Goal: Use online tool/utility: Utilize a website feature to perform a specific function

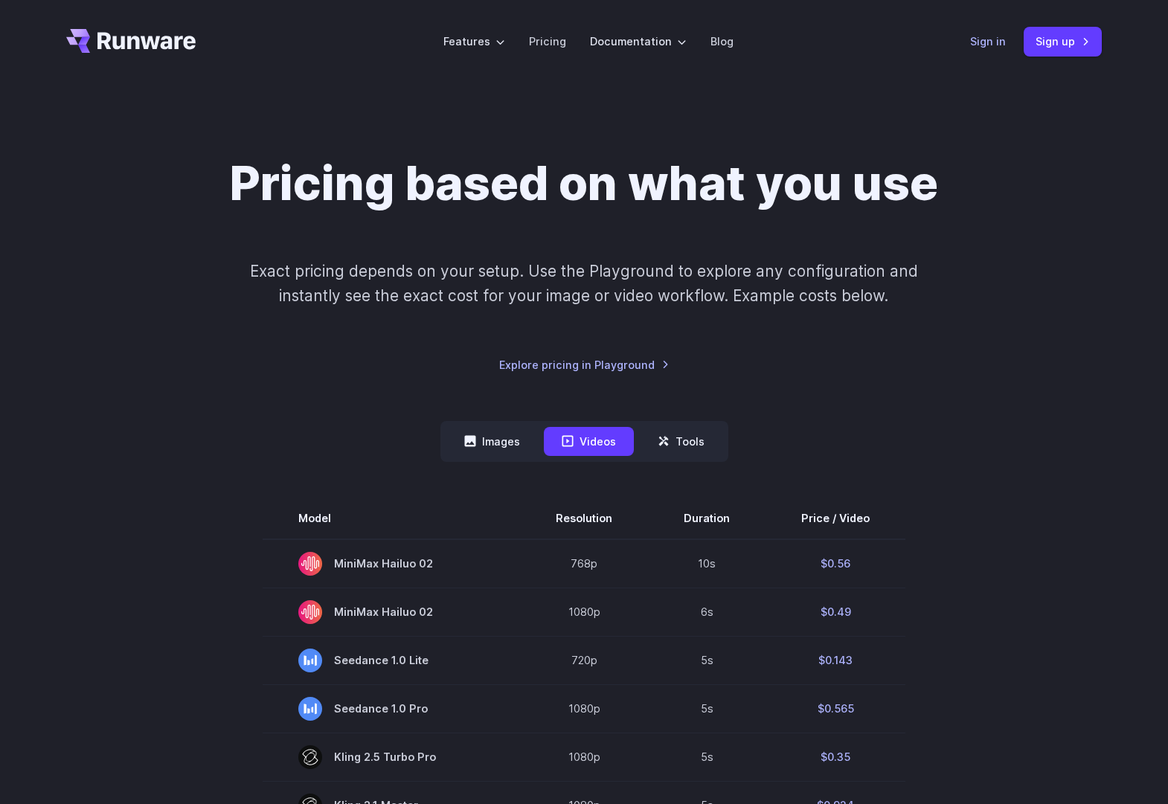
click at [990, 39] on link "Sign in" at bounding box center [988, 41] width 36 height 17
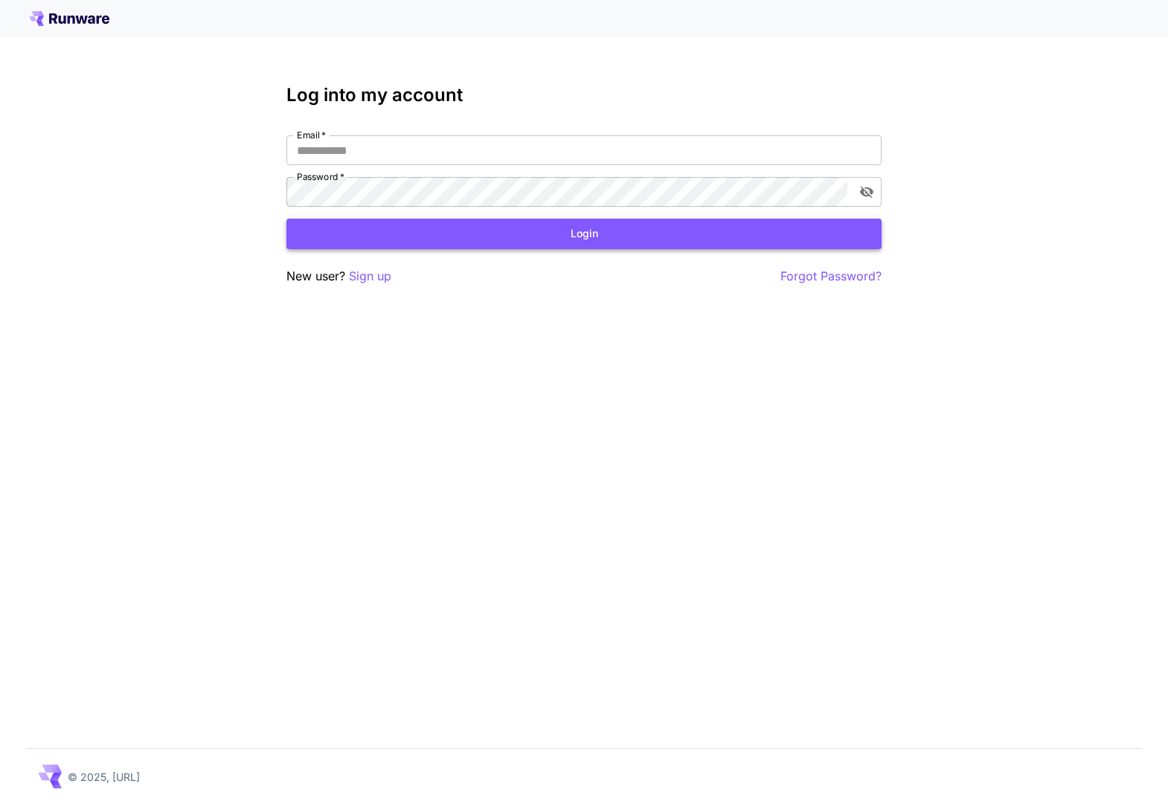
type input "**********"
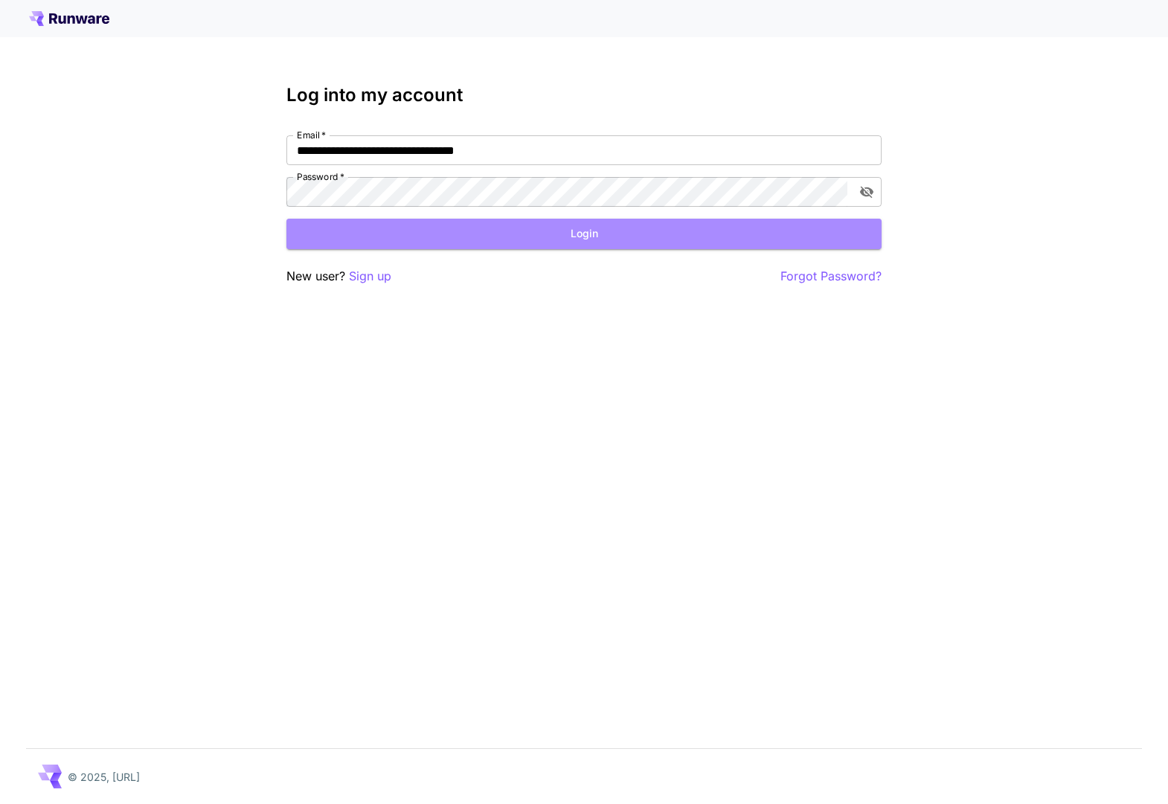
click at [493, 240] on button "Login" at bounding box center [583, 234] width 595 height 31
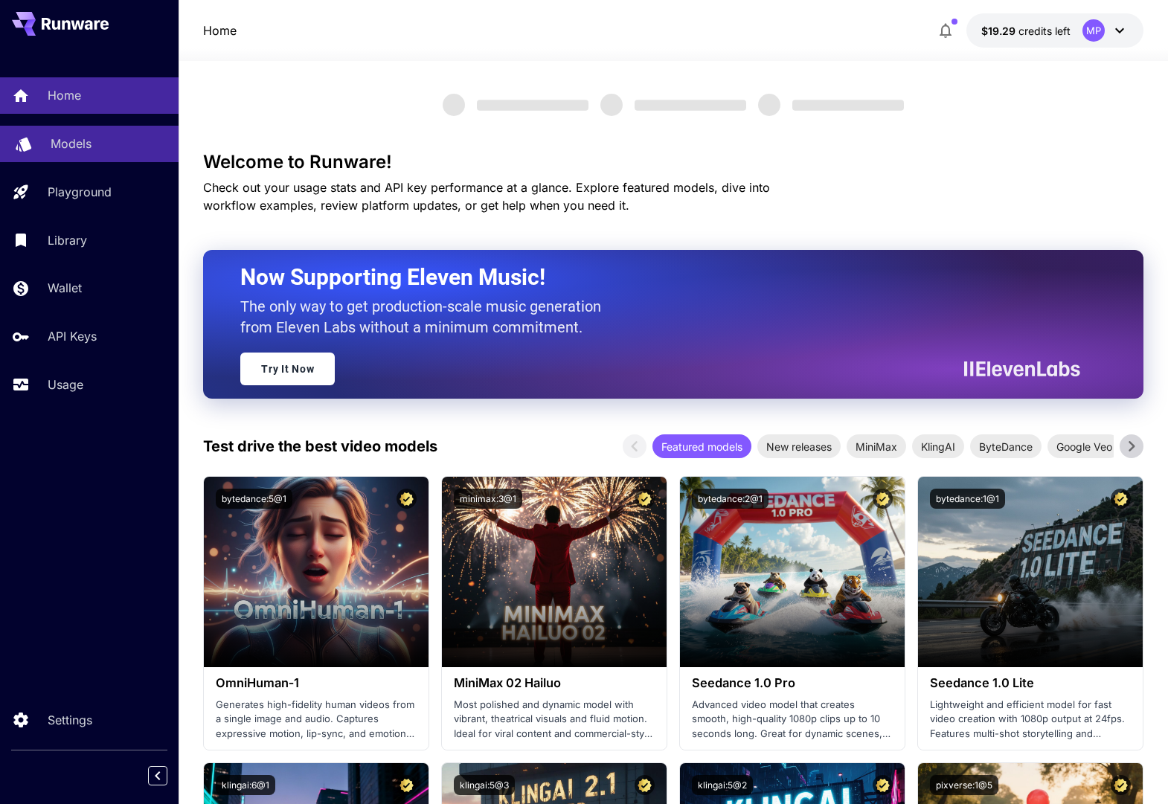
click at [83, 136] on p "Models" at bounding box center [71, 144] width 41 height 18
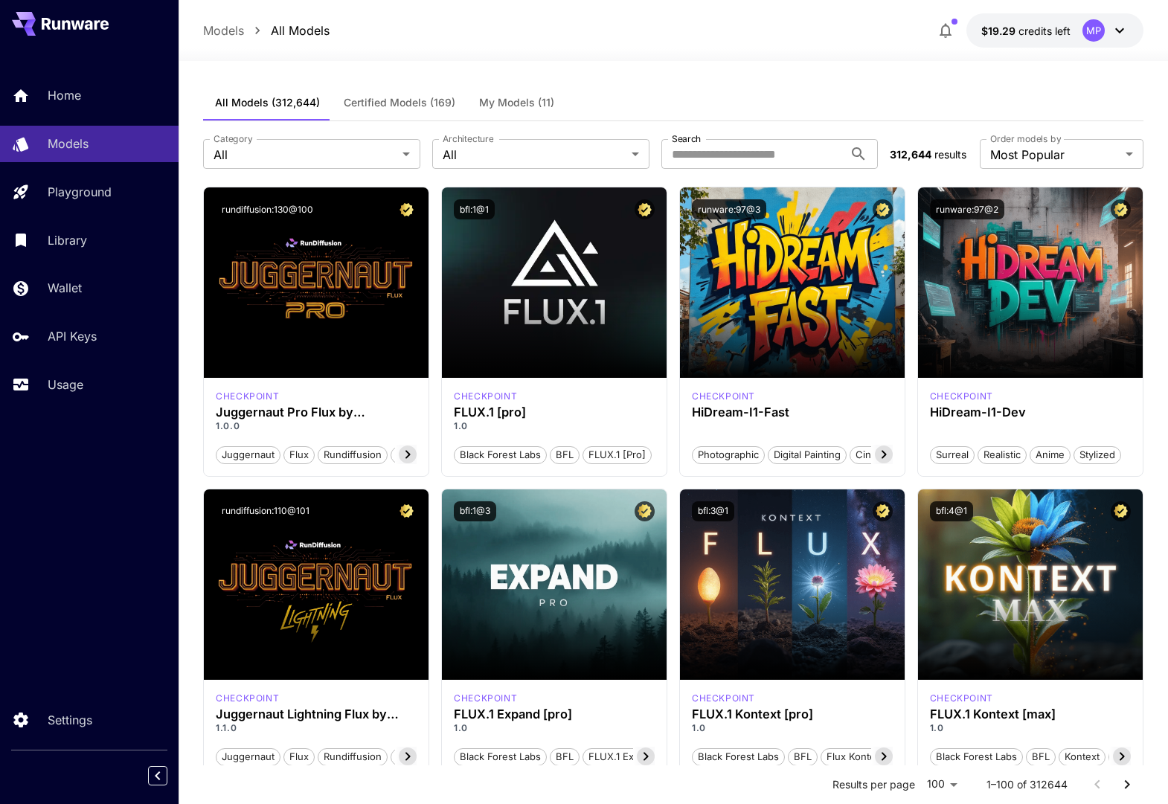
click at [525, 103] on span "My Models (11)" at bounding box center [516, 102] width 75 height 13
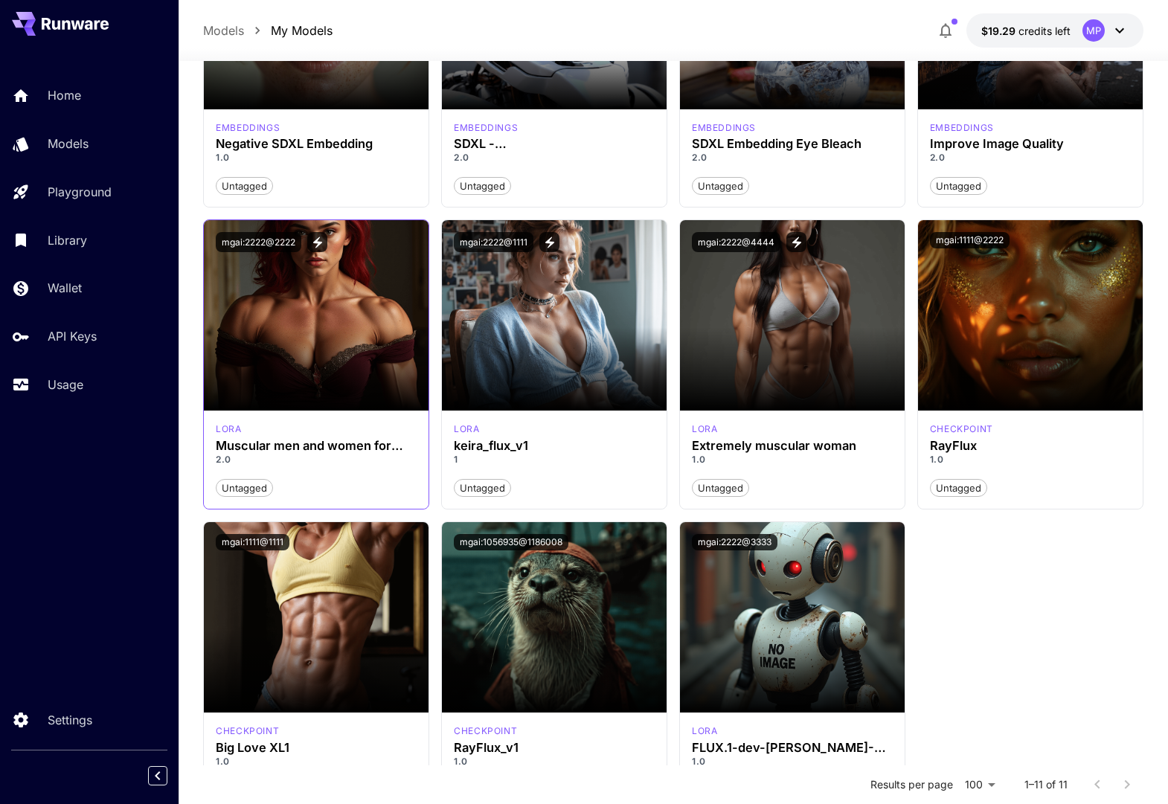
scroll to position [264, 0]
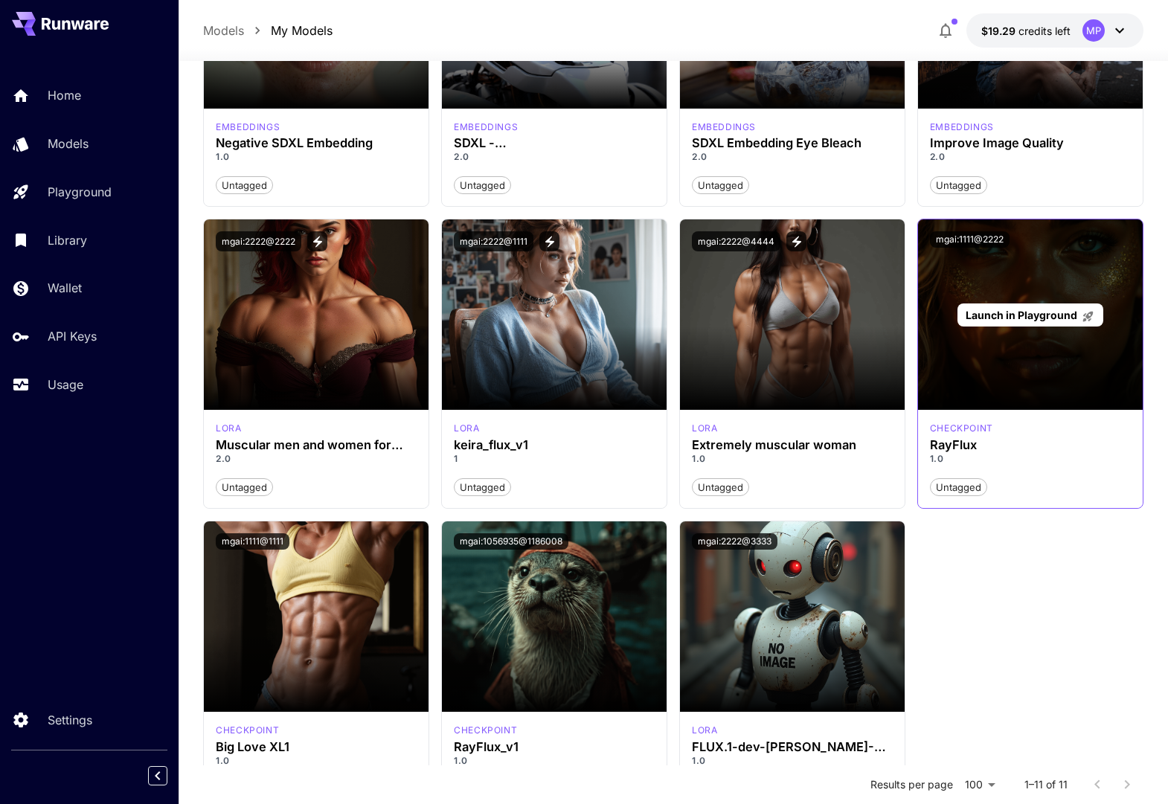
click at [1007, 318] on span "Launch in Playground" at bounding box center [1022, 315] width 112 height 13
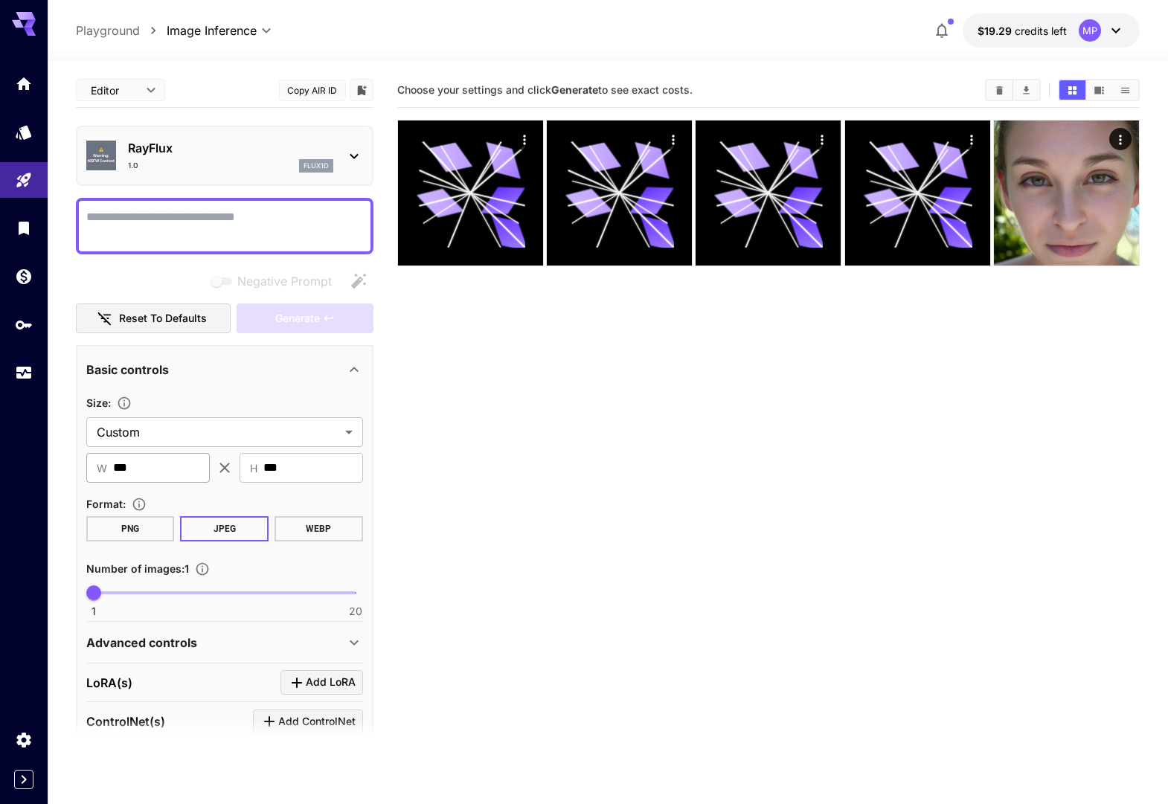
click at [147, 464] on input "***" at bounding box center [161, 468] width 97 height 30
drag, startPoint x: 143, startPoint y: 466, endPoint x: 91, endPoint y: 463, distance: 52.2
click at [91, 463] on div "​ W *** ​" at bounding box center [148, 468] width 124 height 30
type input "***"
type input "****"
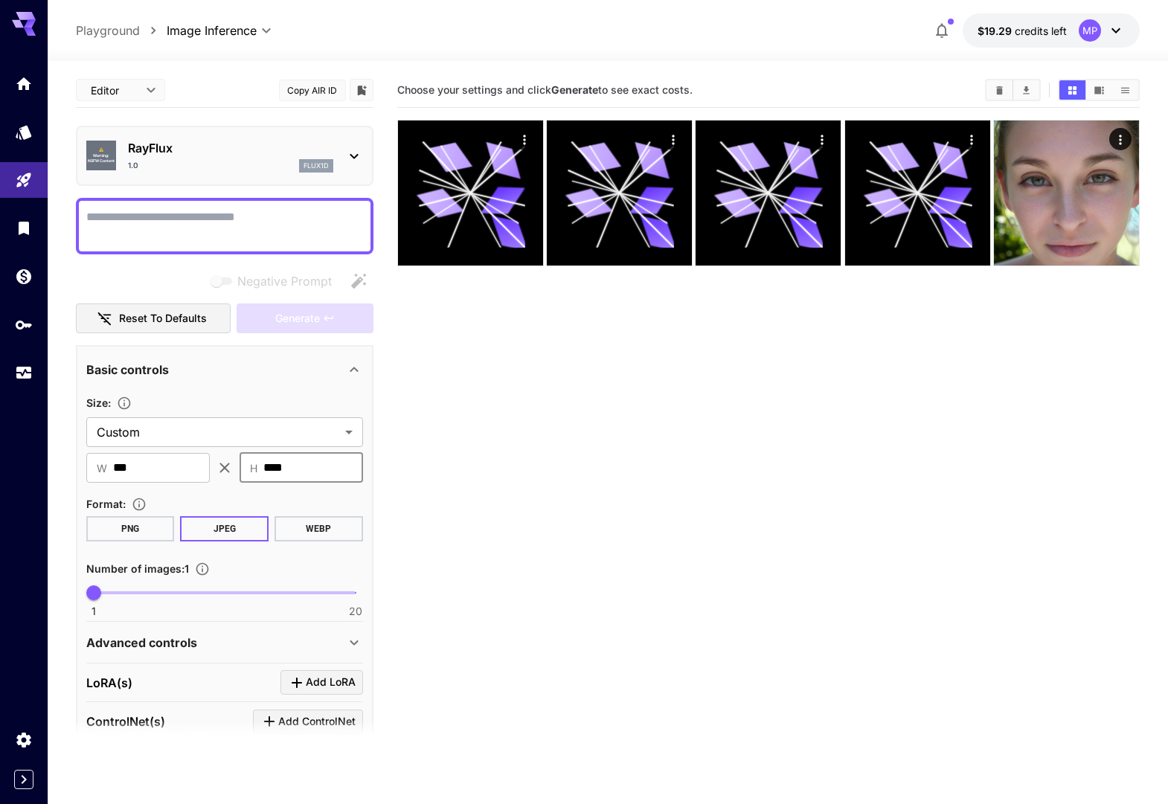
click at [504, 462] on section "Choose your settings and click Generate to see exact costs." at bounding box center [768, 475] width 743 height 804
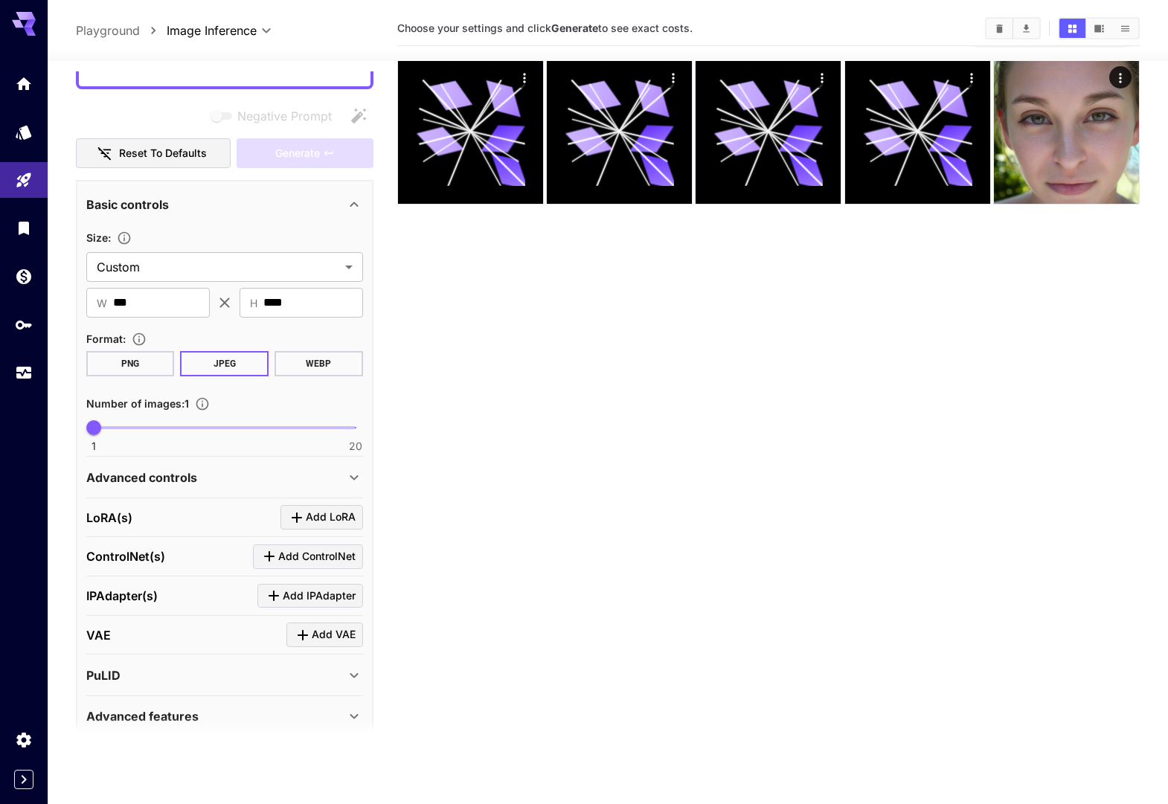
scroll to position [175, 0]
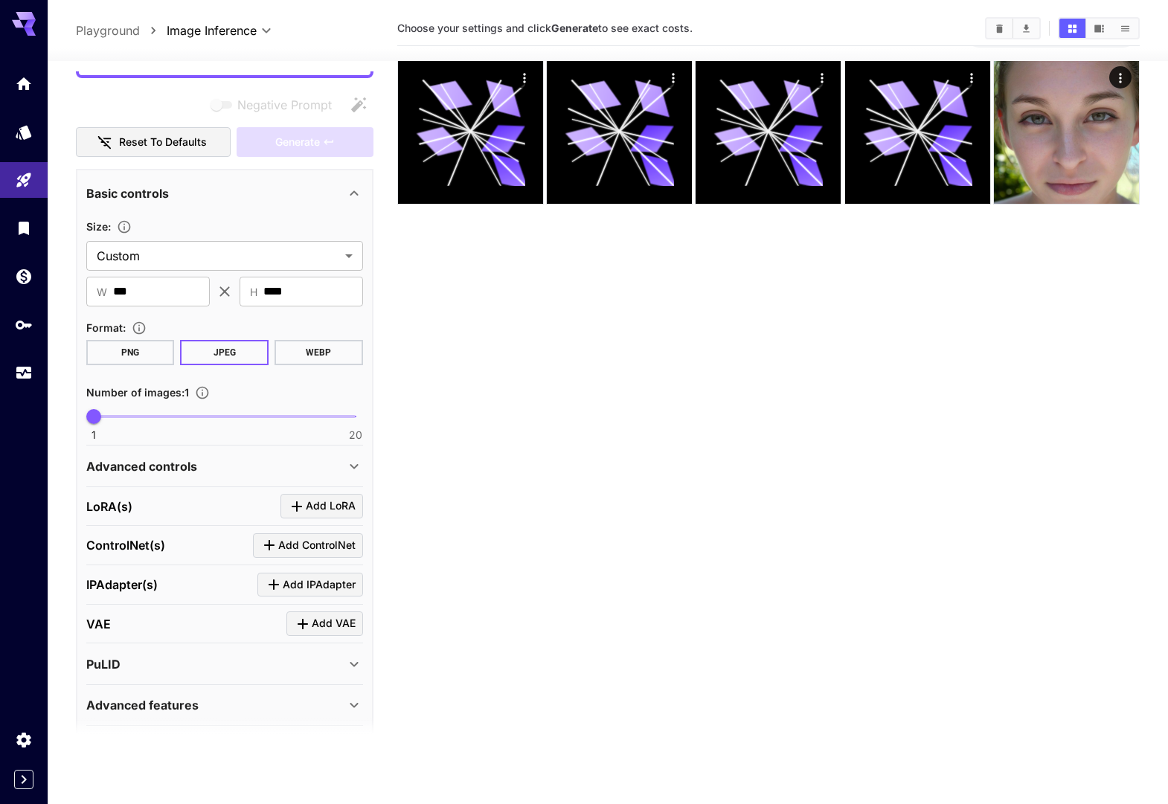
click at [354, 466] on icon at bounding box center [354, 466] width 8 height 5
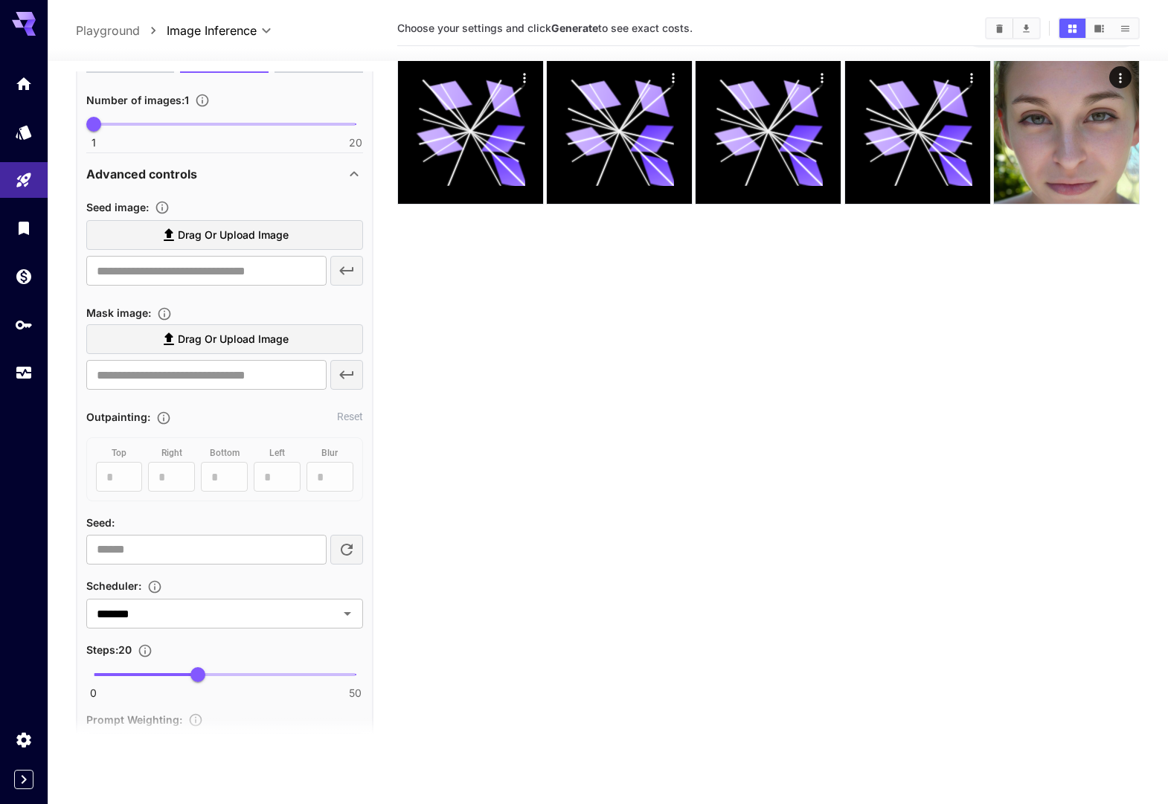
scroll to position [466, 0]
click at [175, 554] on input "number" at bounding box center [206, 551] width 240 height 30
paste input "******"
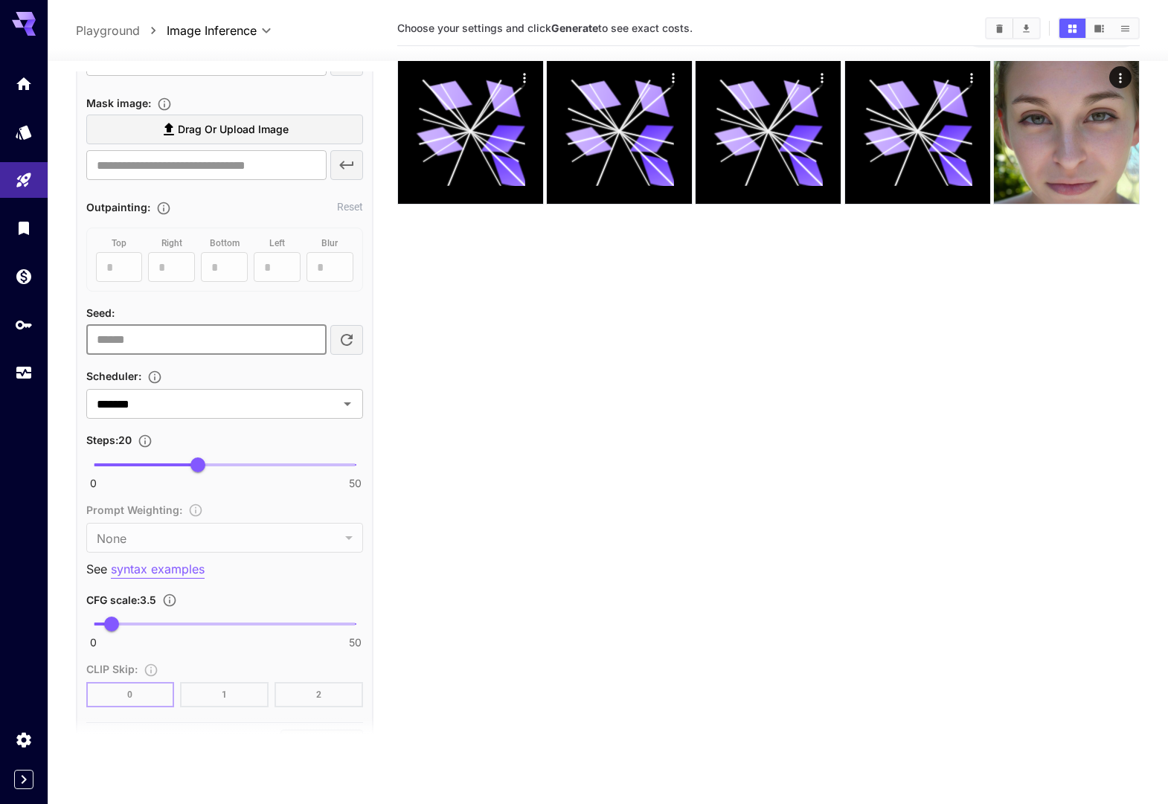
scroll to position [679, 0]
type input "******"
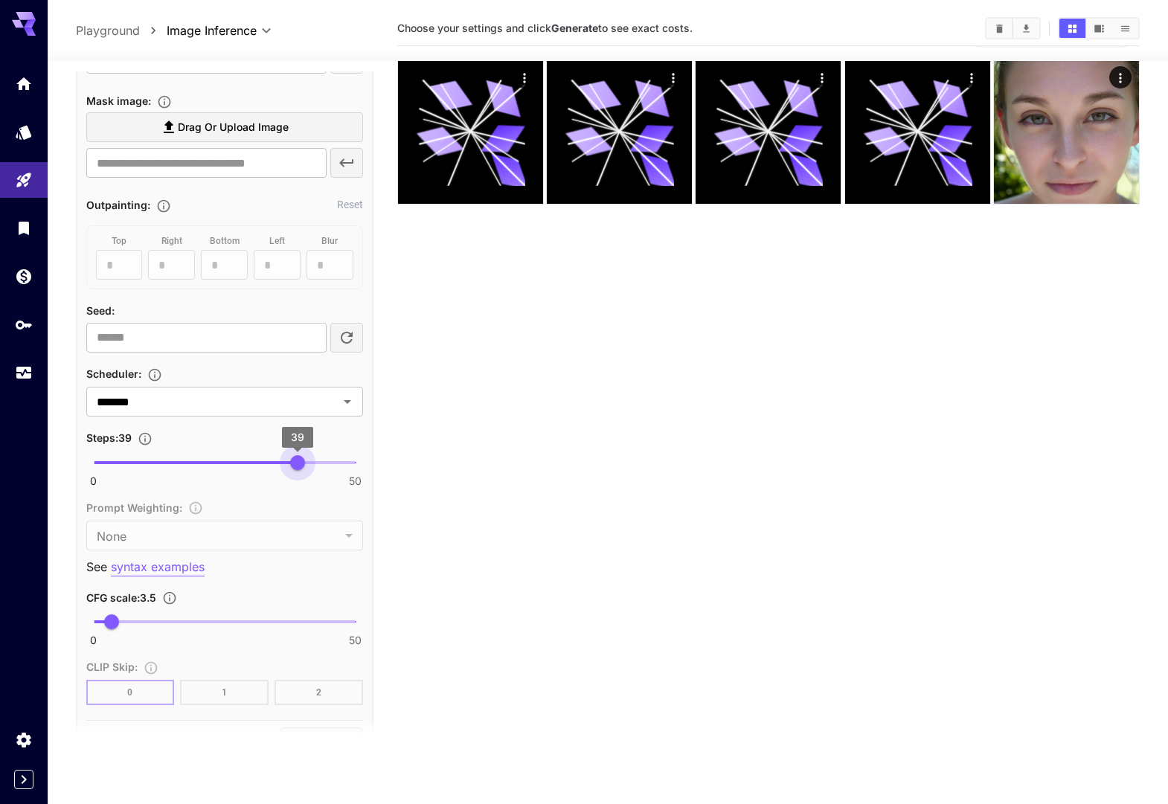
type input "**"
drag, startPoint x: 296, startPoint y: 464, endPoint x: 404, endPoint y: 466, distance: 107.9
click at [401, 464] on main "Editor **** ​ Copy AIR ID ⚠️ Warning: NSFW Content RayFlux 1.0 flux1d Negative …" at bounding box center [608, 419] width 1065 height 816
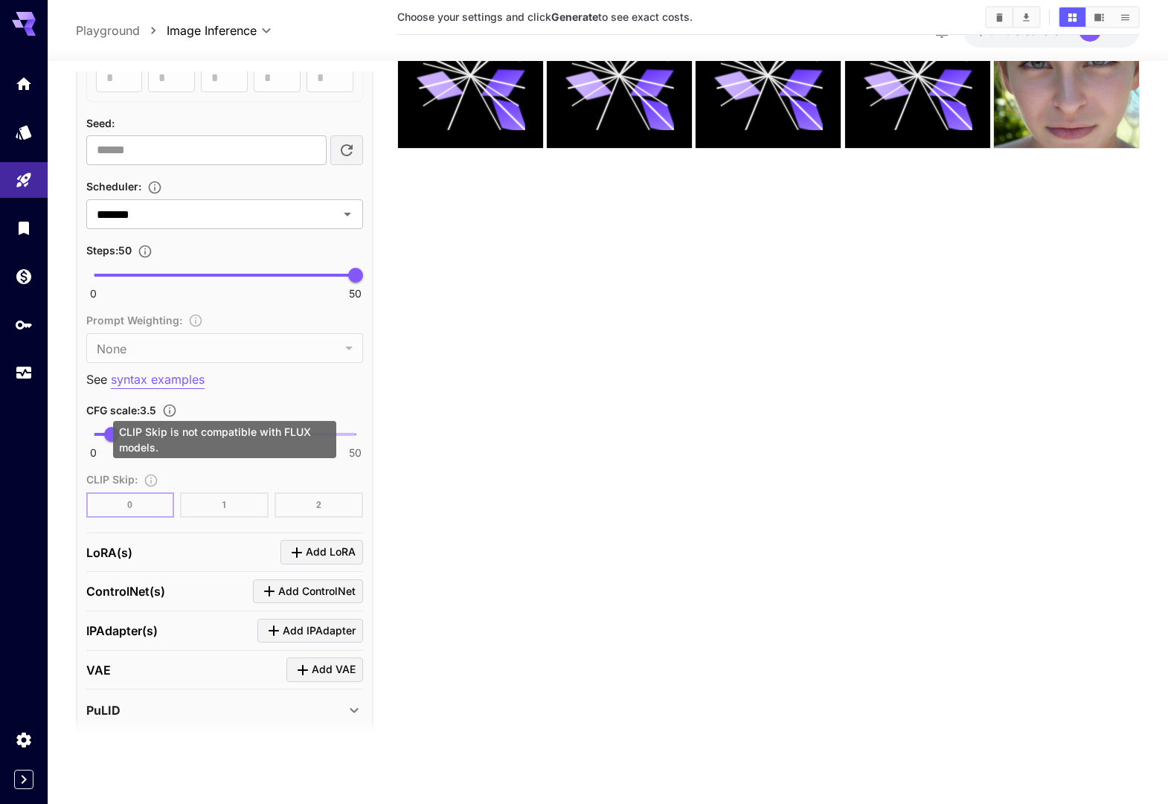
scroll to position [870, 0]
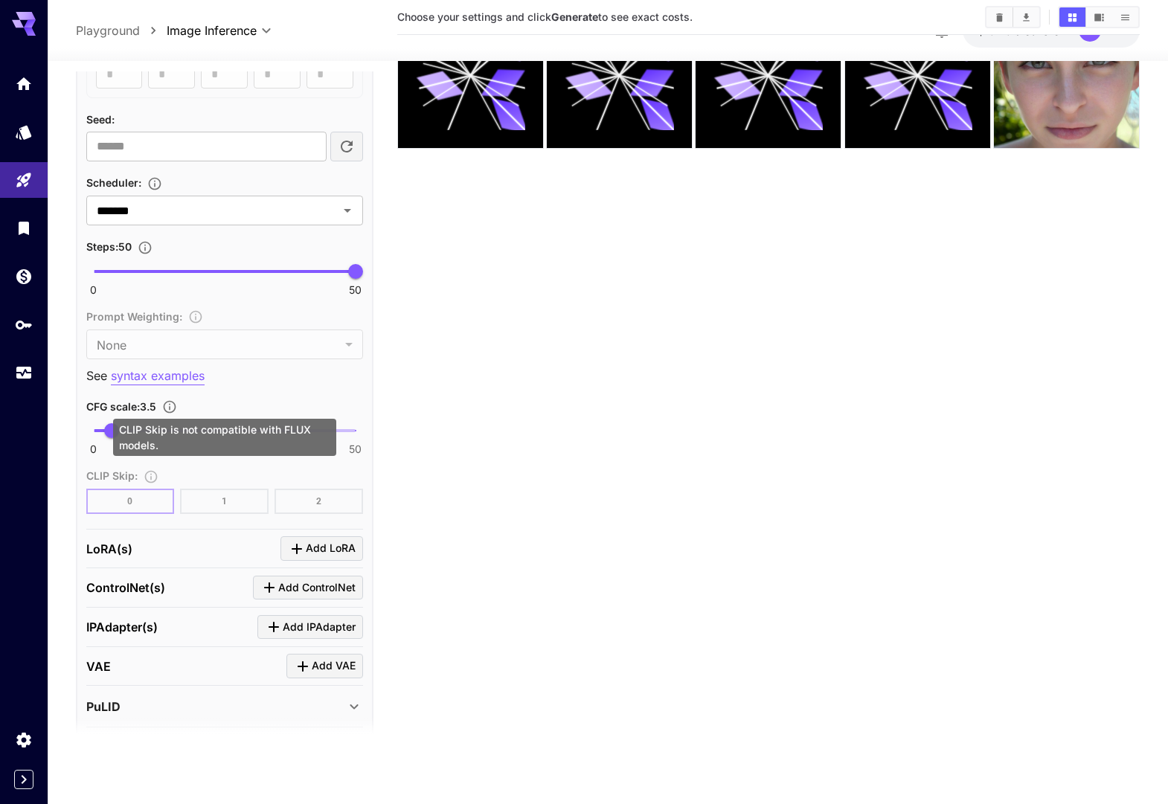
click at [202, 507] on div "CLIP Skip : 0 1 2" at bounding box center [224, 490] width 277 height 48
click at [209, 503] on div "CLIP Skip : 0 1 2" at bounding box center [224, 490] width 277 height 48
drag, startPoint x: 211, startPoint y: 500, endPoint x: 170, endPoint y: 497, distance: 40.3
click at [211, 500] on div "CLIP Skip : 0 1 2" at bounding box center [224, 490] width 277 height 48
click at [154, 478] on div "CLIP Skip : 0 1 2" at bounding box center [224, 490] width 277 height 48
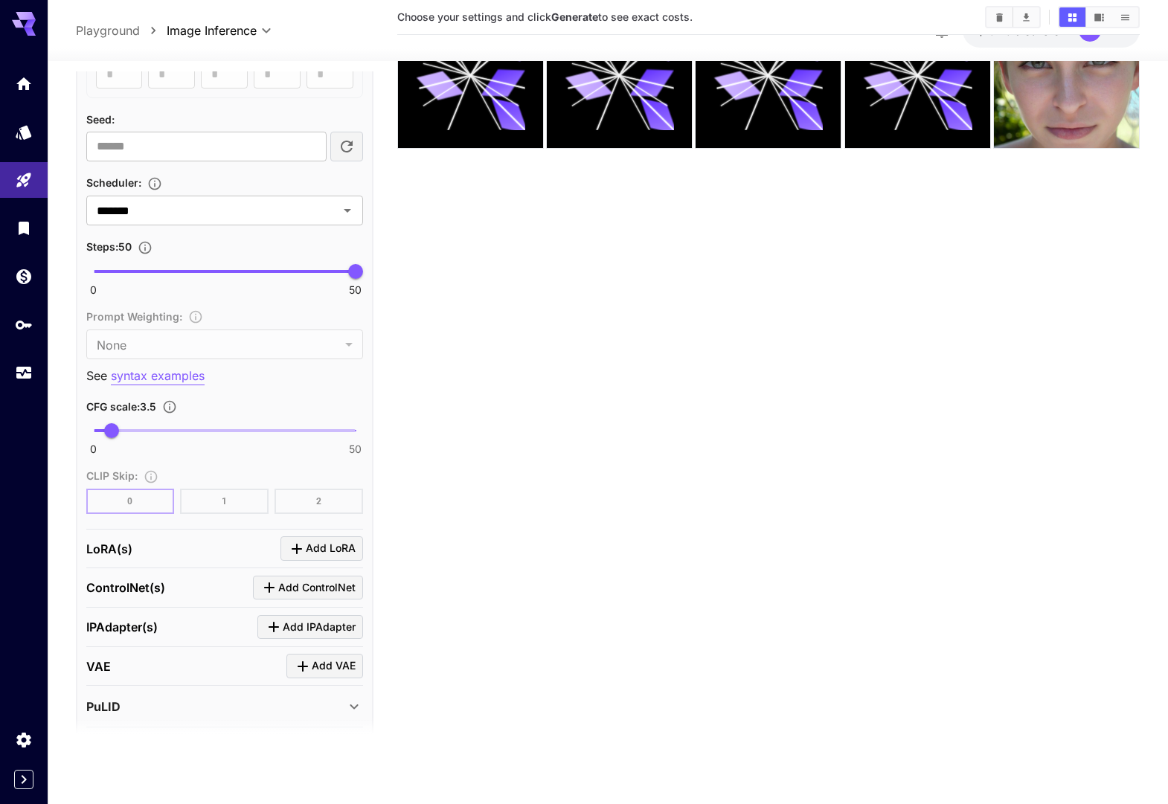
click at [552, 503] on section "Choose your settings and click Generate to see exact costs." at bounding box center [768, 357] width 743 height 804
click at [344, 546] on span "Add LoRA" at bounding box center [331, 548] width 50 height 19
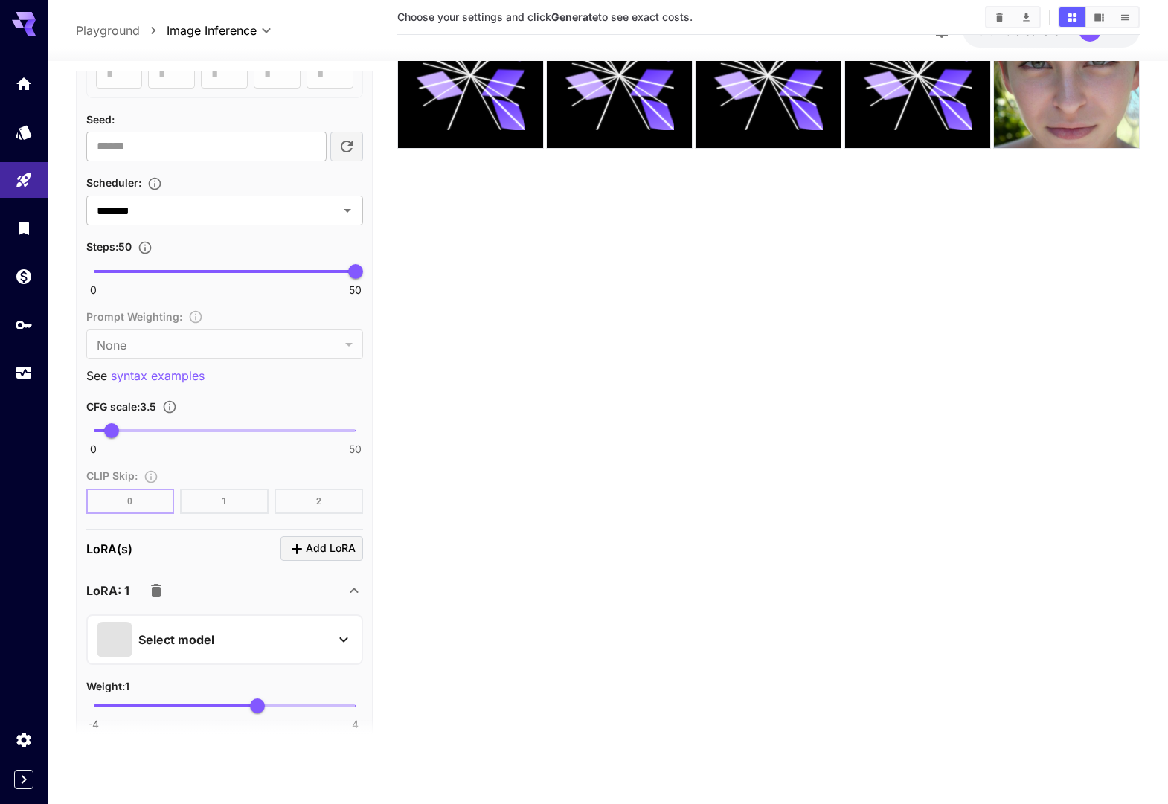
click at [339, 638] on icon at bounding box center [344, 640] width 18 height 18
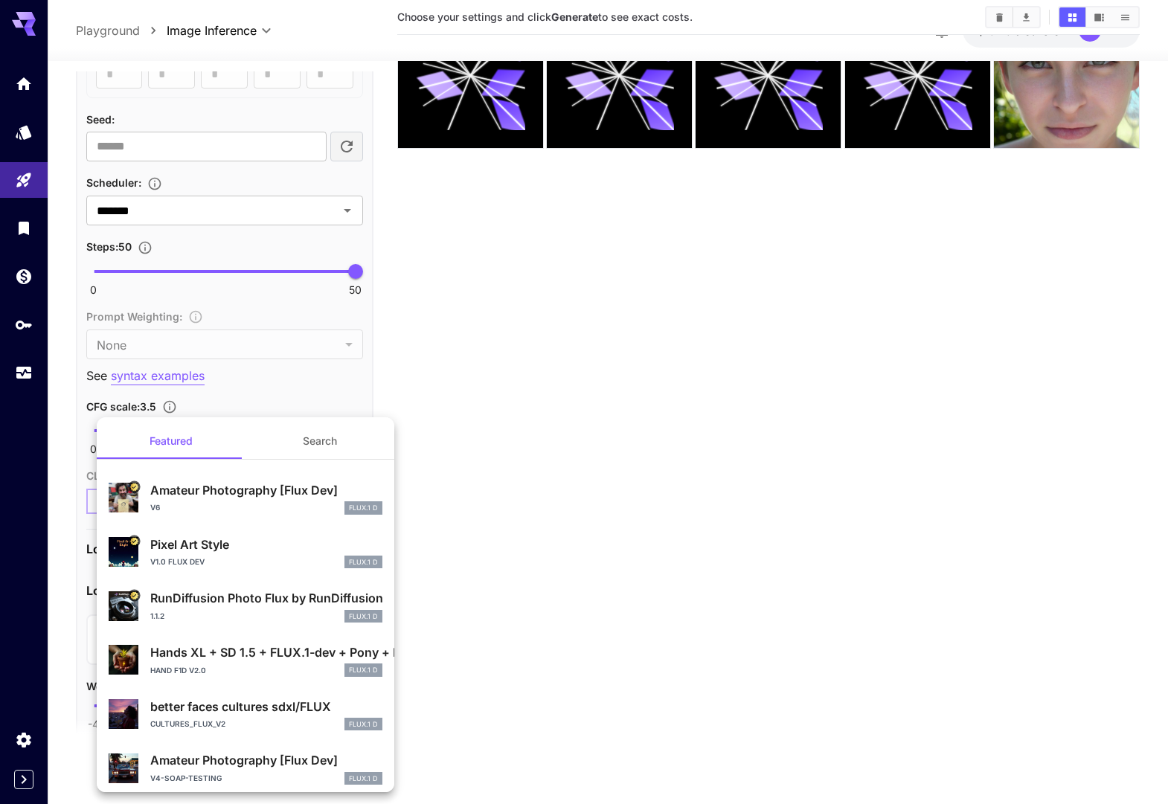
click at [316, 446] on button "Search" at bounding box center [320, 441] width 149 height 36
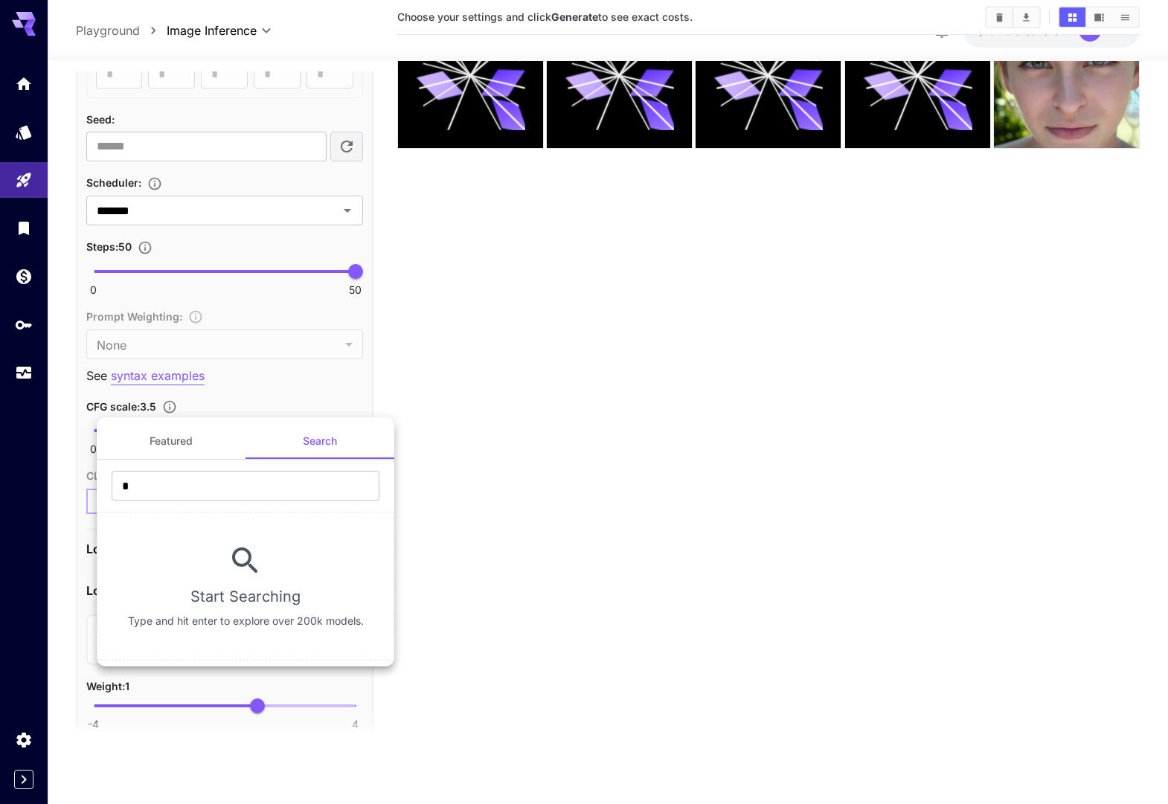
click at [252, 446] on div "Featured Search * ​ Start Searching Type and hit enter to explore over 200k mod…" at bounding box center [149, 223] width 298 height 446
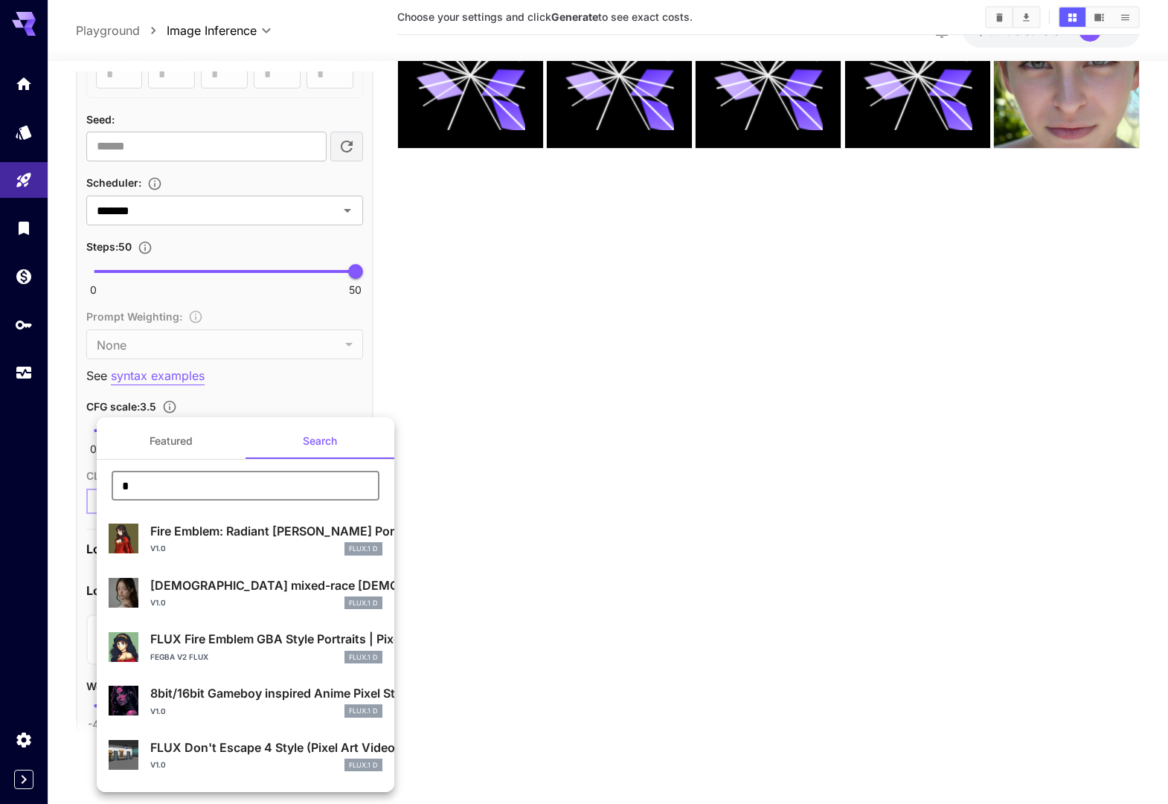
click at [196, 485] on input "*" at bounding box center [246, 486] width 268 height 30
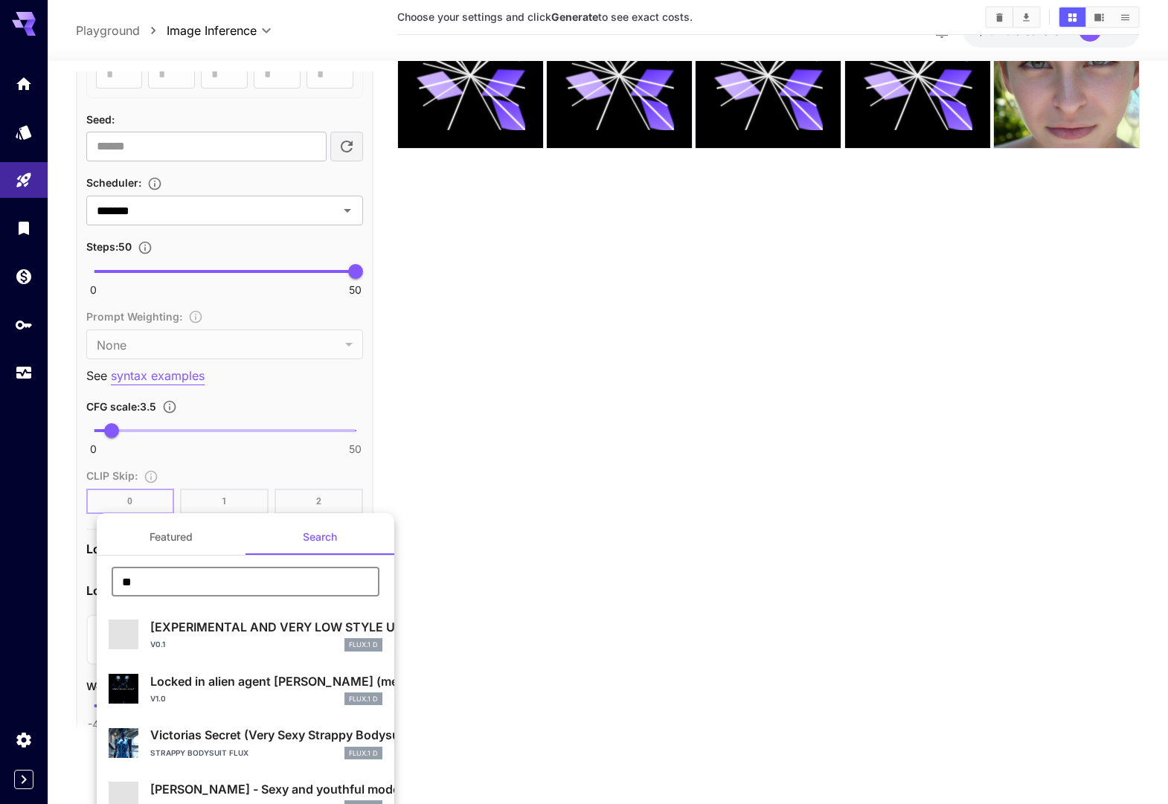
type input "**********"
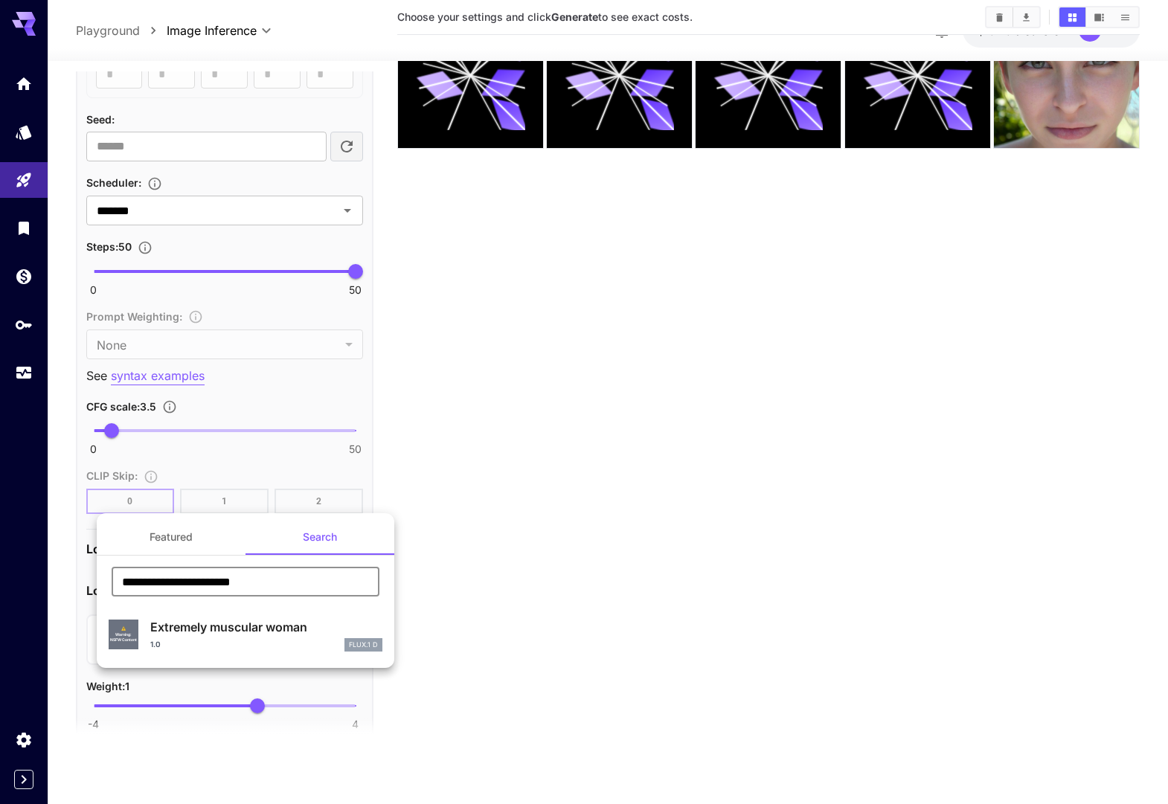
click at [279, 629] on p "Extremely muscular woman" at bounding box center [266, 627] width 232 height 18
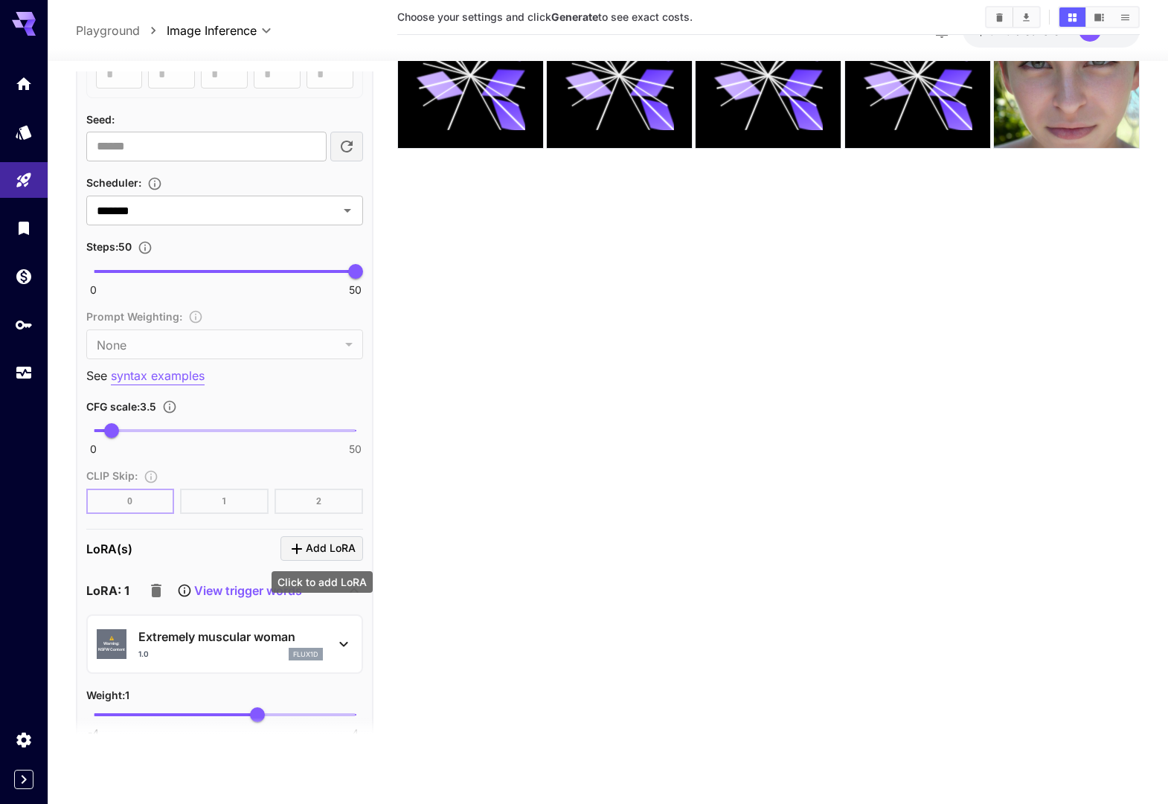
click at [332, 546] on span "Add LoRA" at bounding box center [331, 548] width 50 height 19
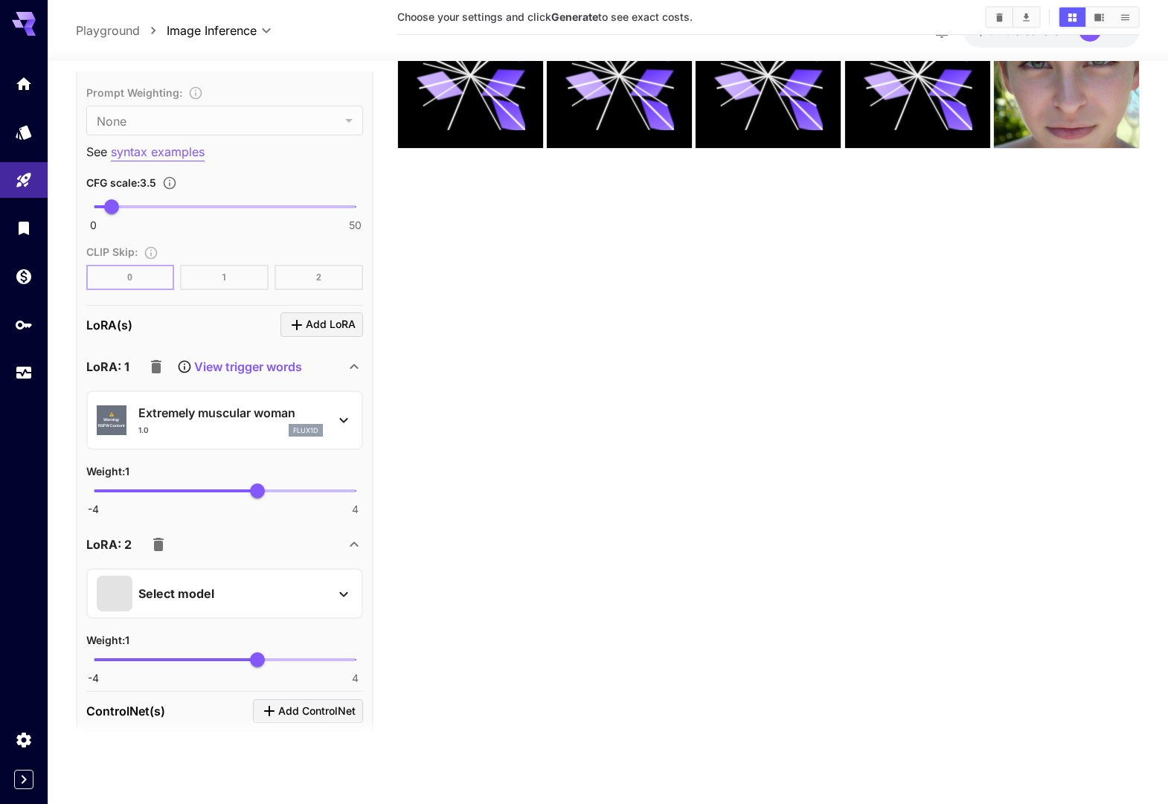
scroll to position [1135, 0]
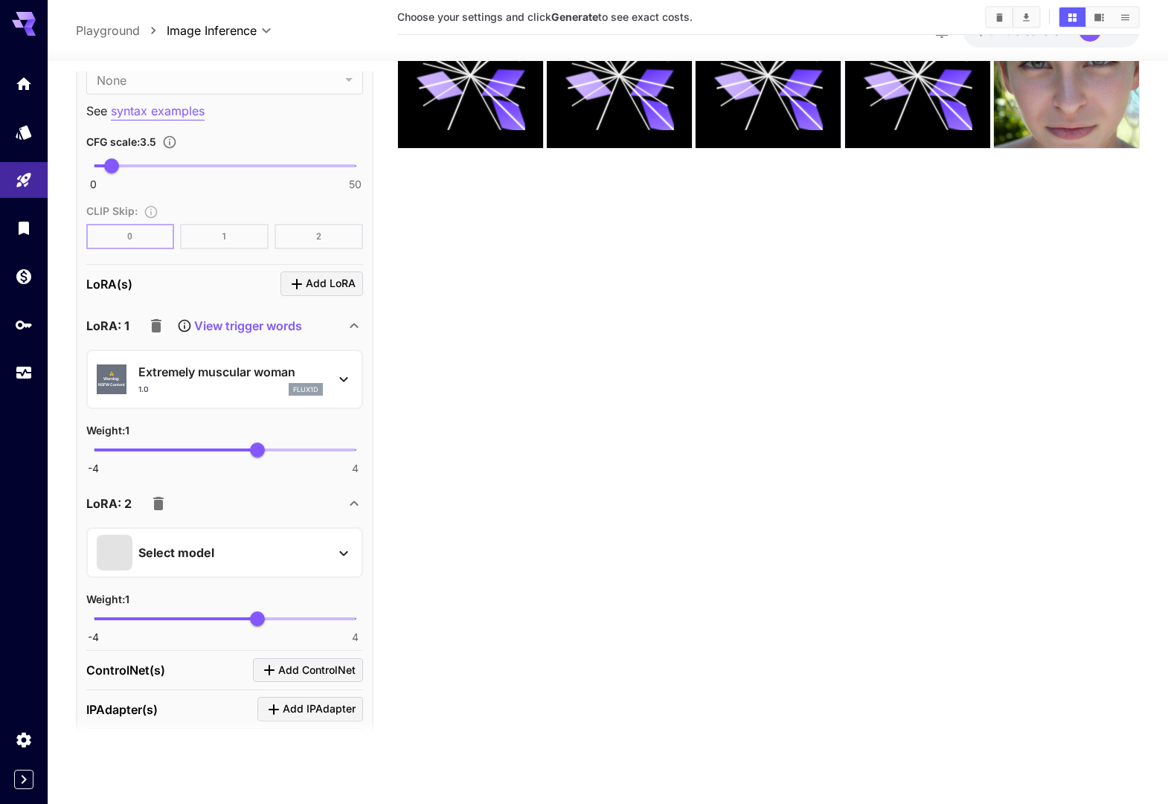
click at [309, 555] on div "Select model" at bounding box center [213, 553] width 232 height 36
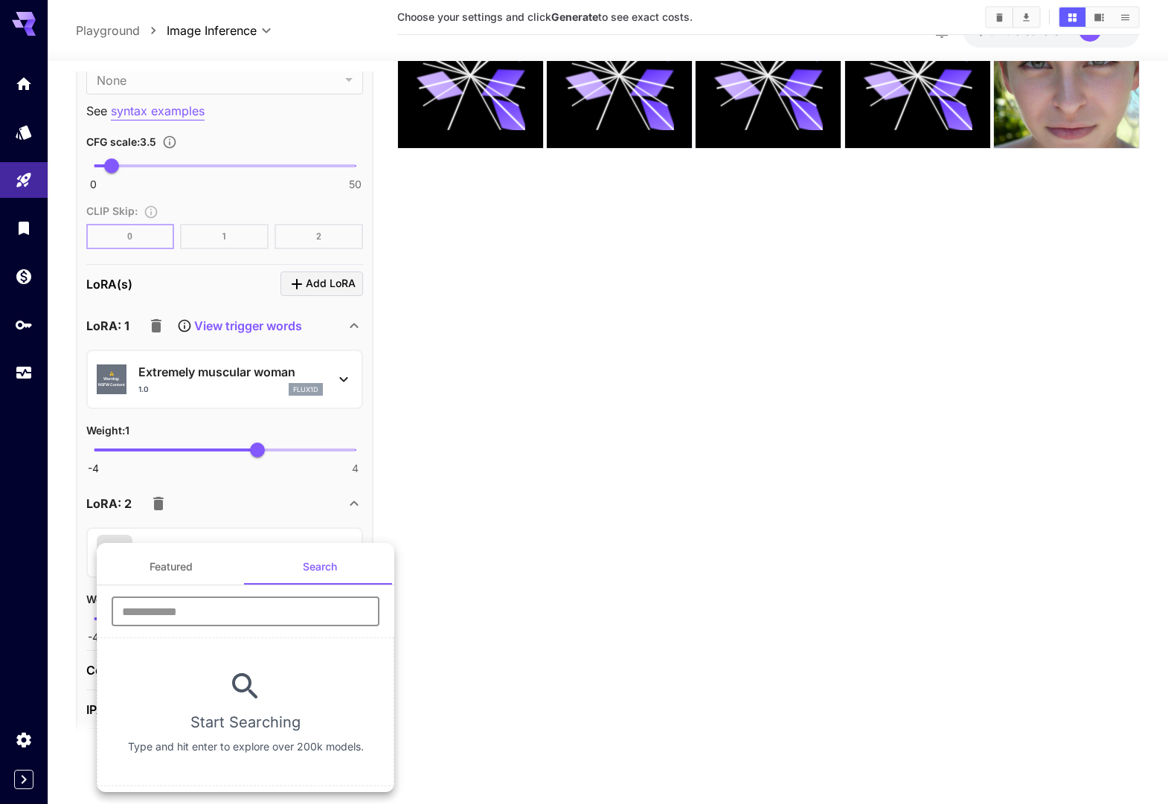
click at [203, 602] on input "text" at bounding box center [246, 612] width 268 height 30
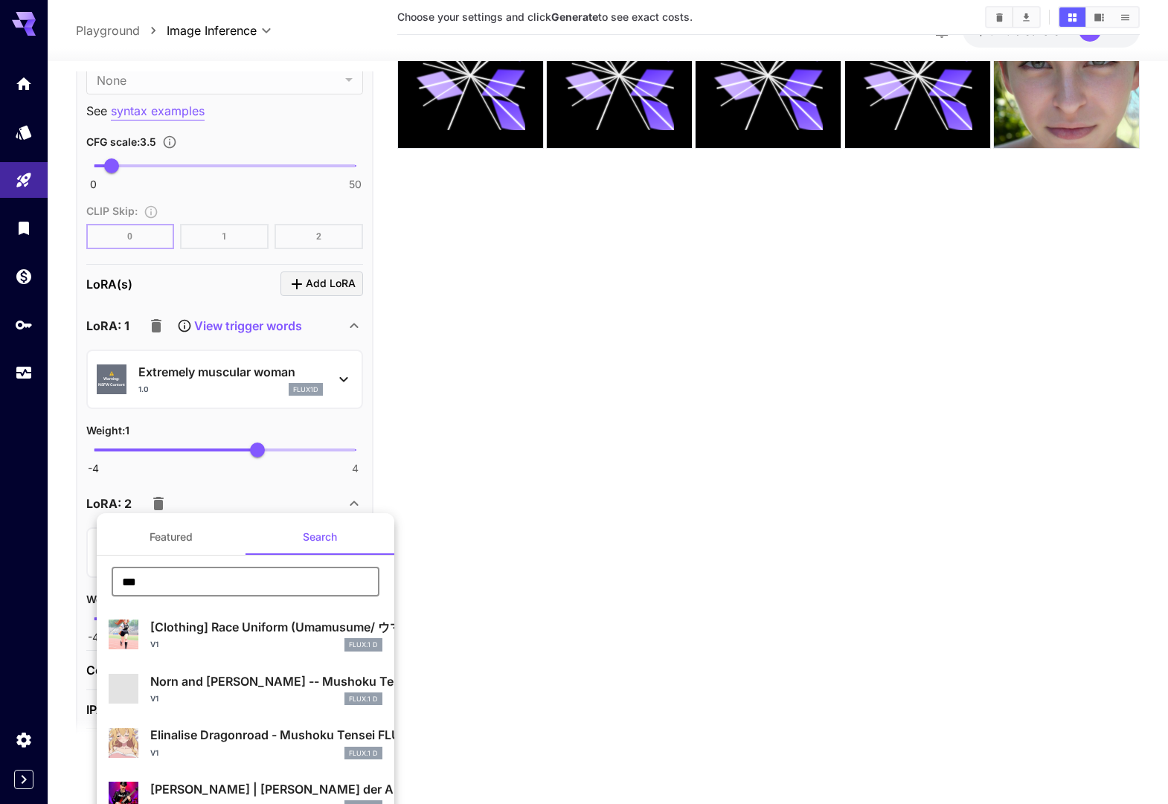
type input "**********"
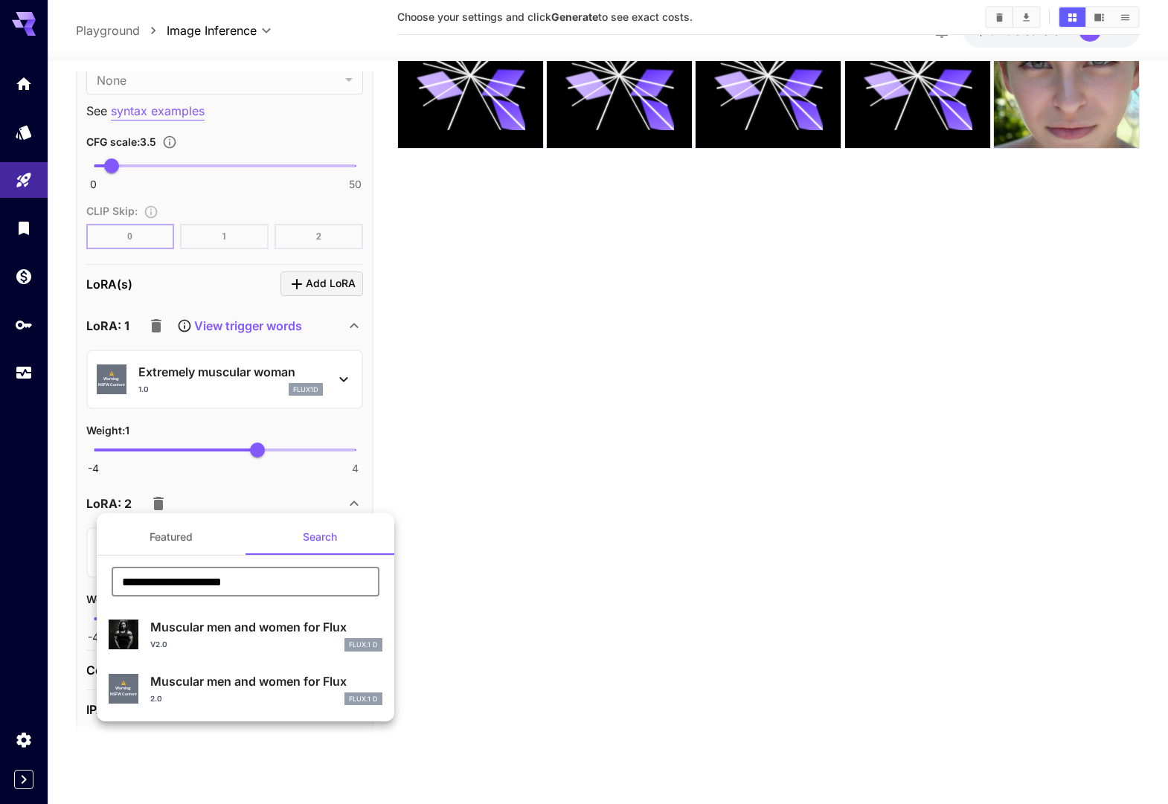
click at [228, 627] on p "Muscular men and women for Flux" at bounding box center [266, 627] width 232 height 18
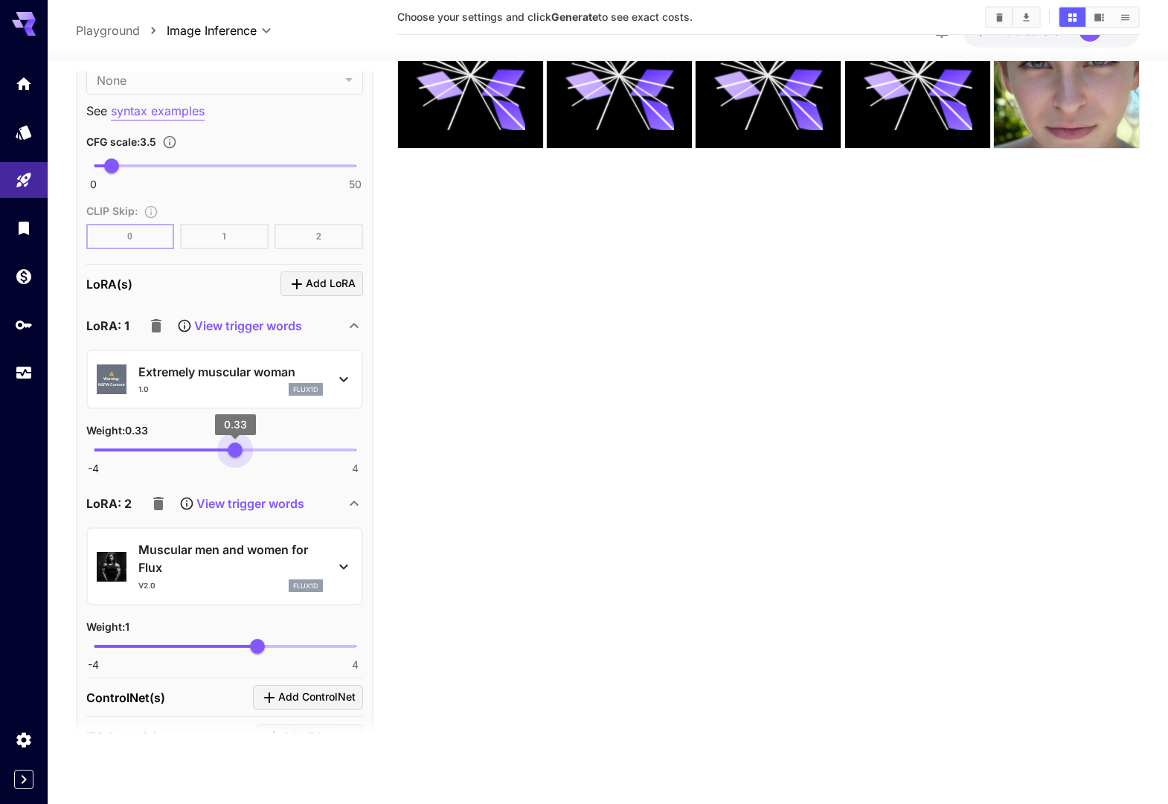
type input "****"
drag, startPoint x: 243, startPoint y: 449, endPoint x: 236, endPoint y: 446, distance: 7.7
click at [236, 446] on span "0.35" at bounding box center [235, 450] width 15 height 15
type input "****"
drag, startPoint x: 253, startPoint y: 643, endPoint x: 235, endPoint y: 643, distance: 17.9
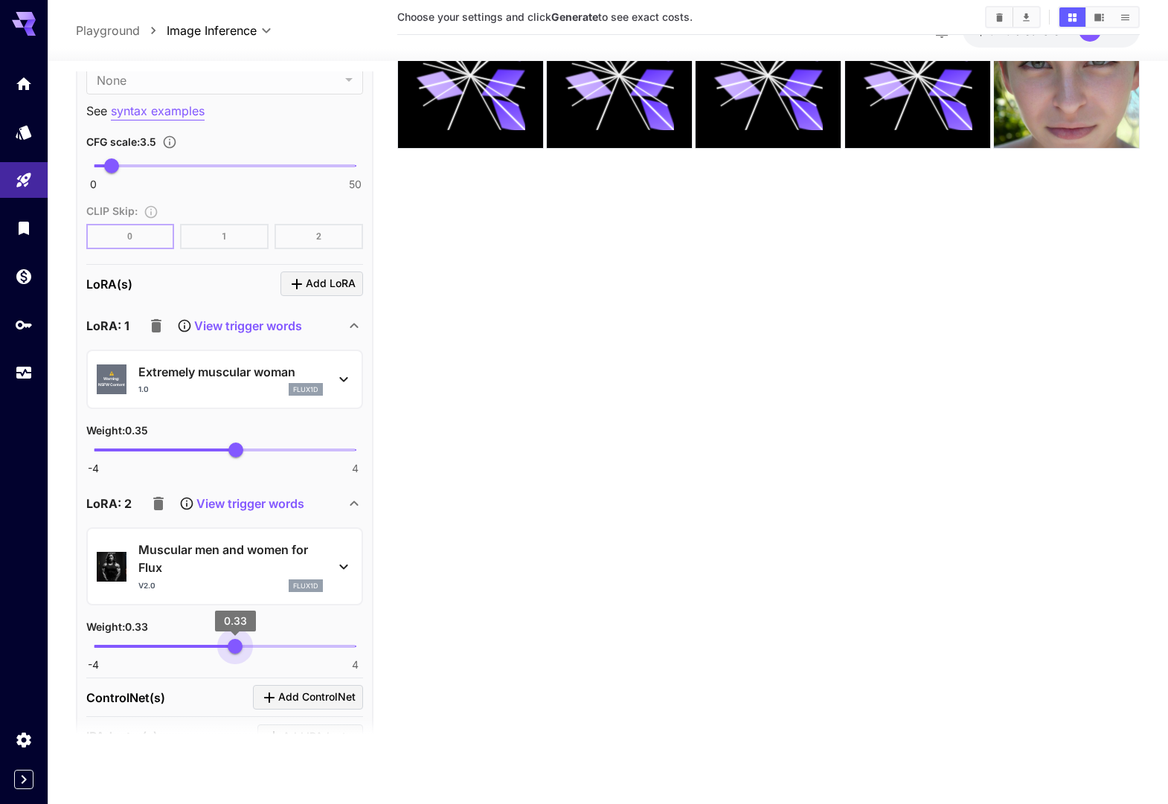
click at [235, 643] on span "0.33" at bounding box center [235, 646] width 15 height 15
click at [330, 278] on span "Add LoRA" at bounding box center [331, 284] width 50 height 19
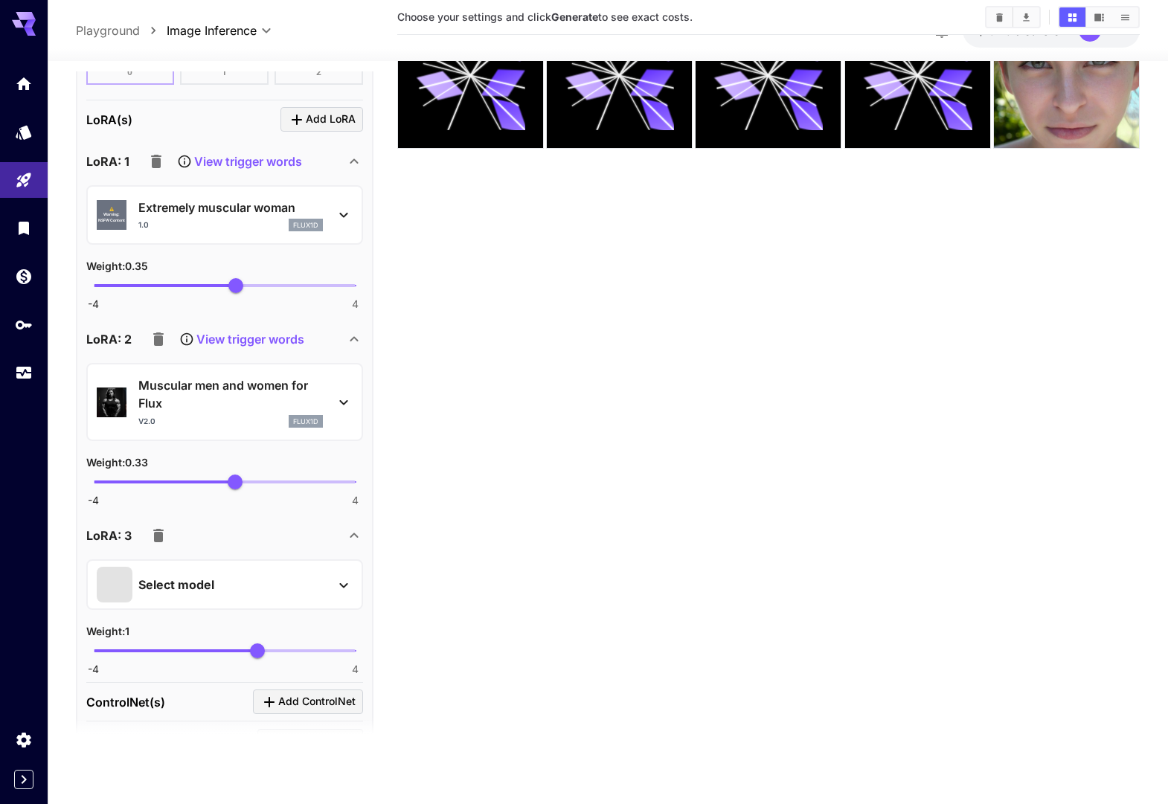
scroll to position [1304, 0]
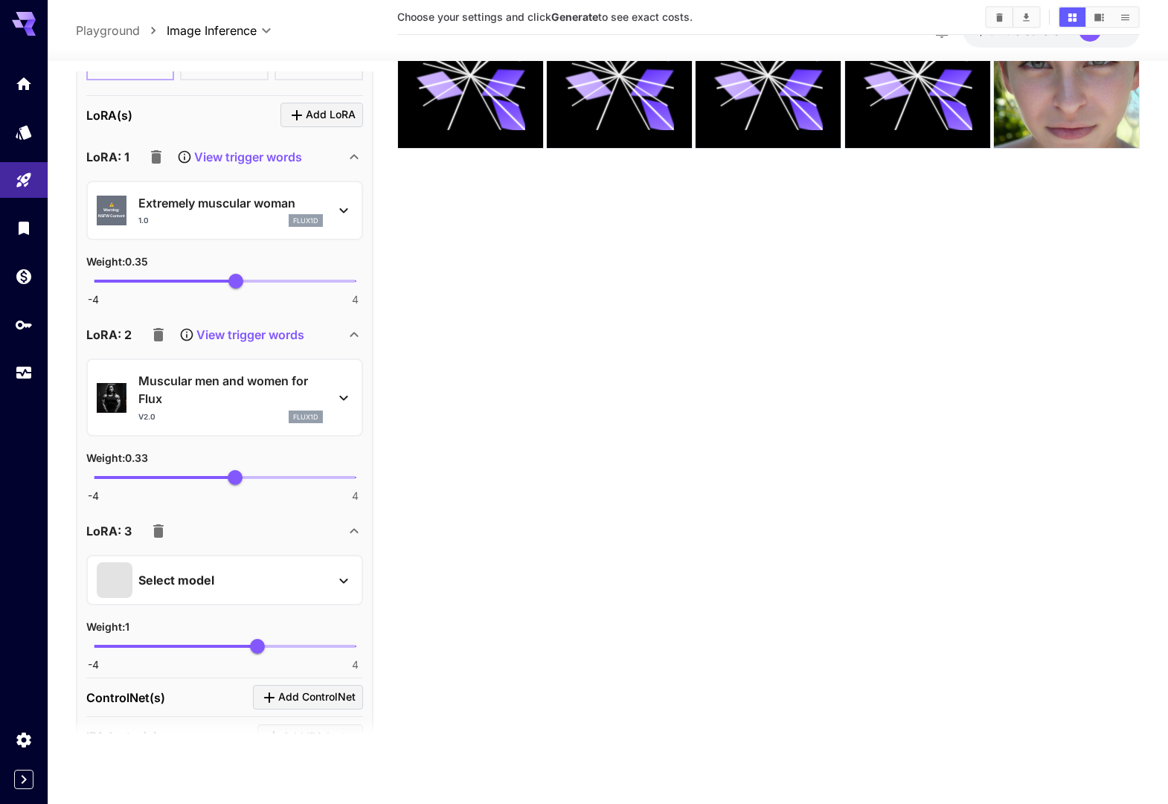
click at [174, 580] on p "Select model" at bounding box center [176, 580] width 76 height 18
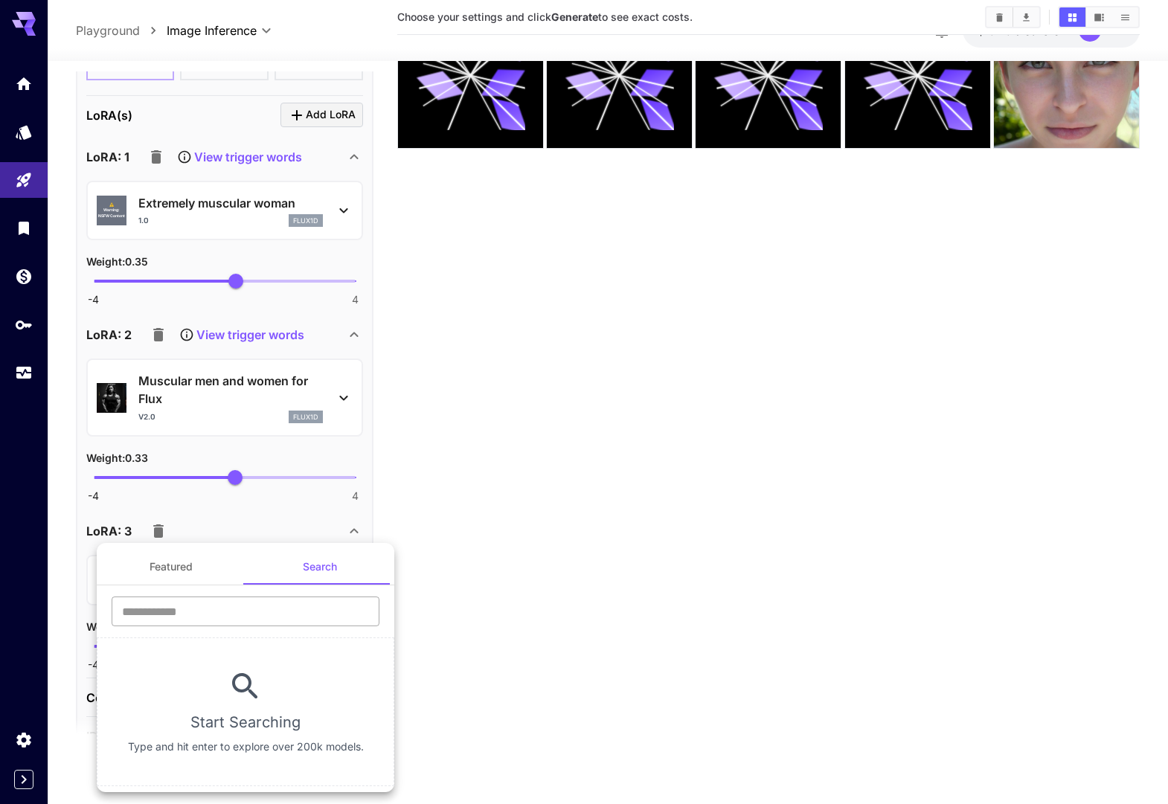
click at [265, 607] on input "text" at bounding box center [246, 612] width 268 height 30
type input "*"
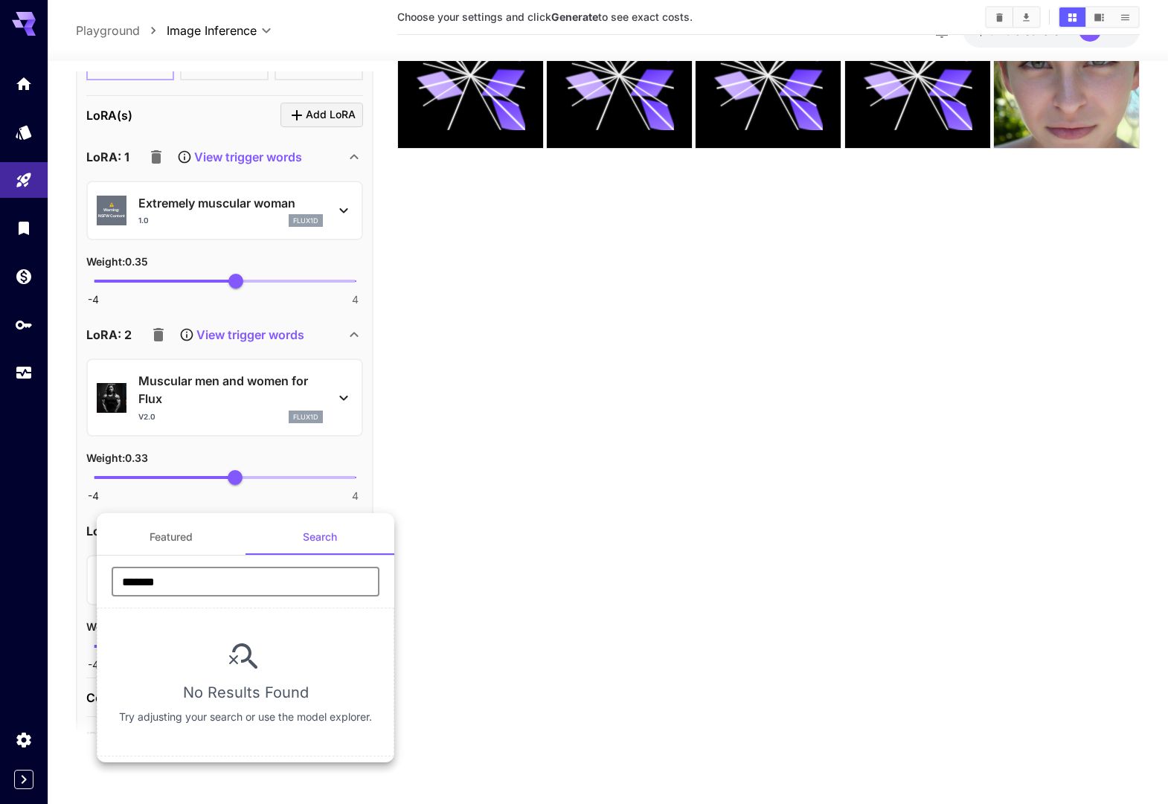
type input "*******"
click at [517, 451] on div at bounding box center [584, 402] width 1168 height 804
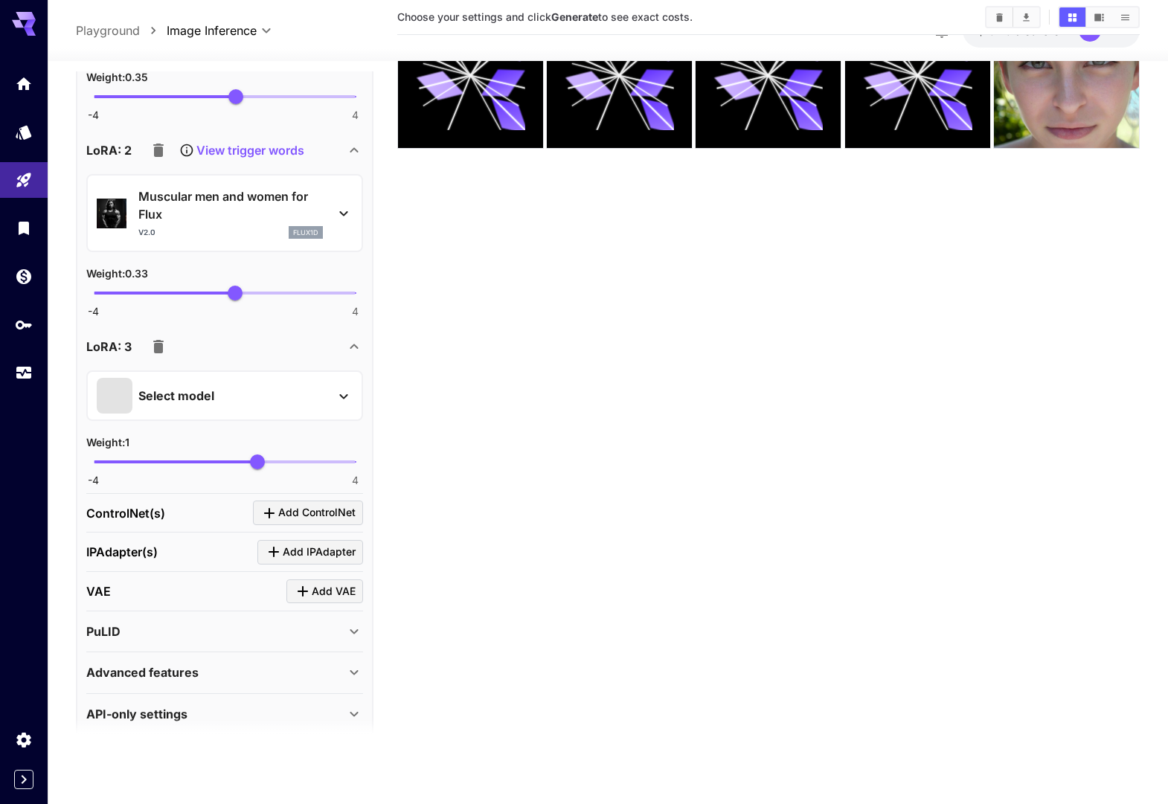
scroll to position [1507, 0]
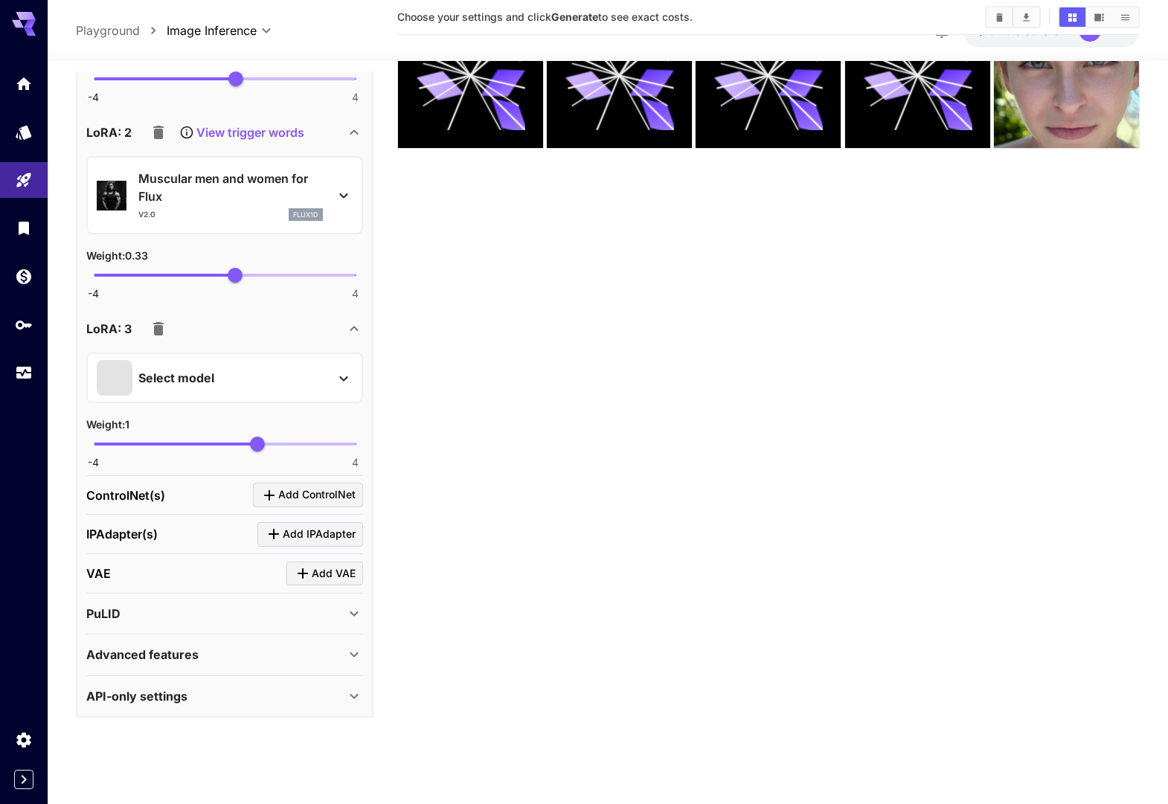
click at [355, 656] on icon at bounding box center [354, 655] width 18 height 18
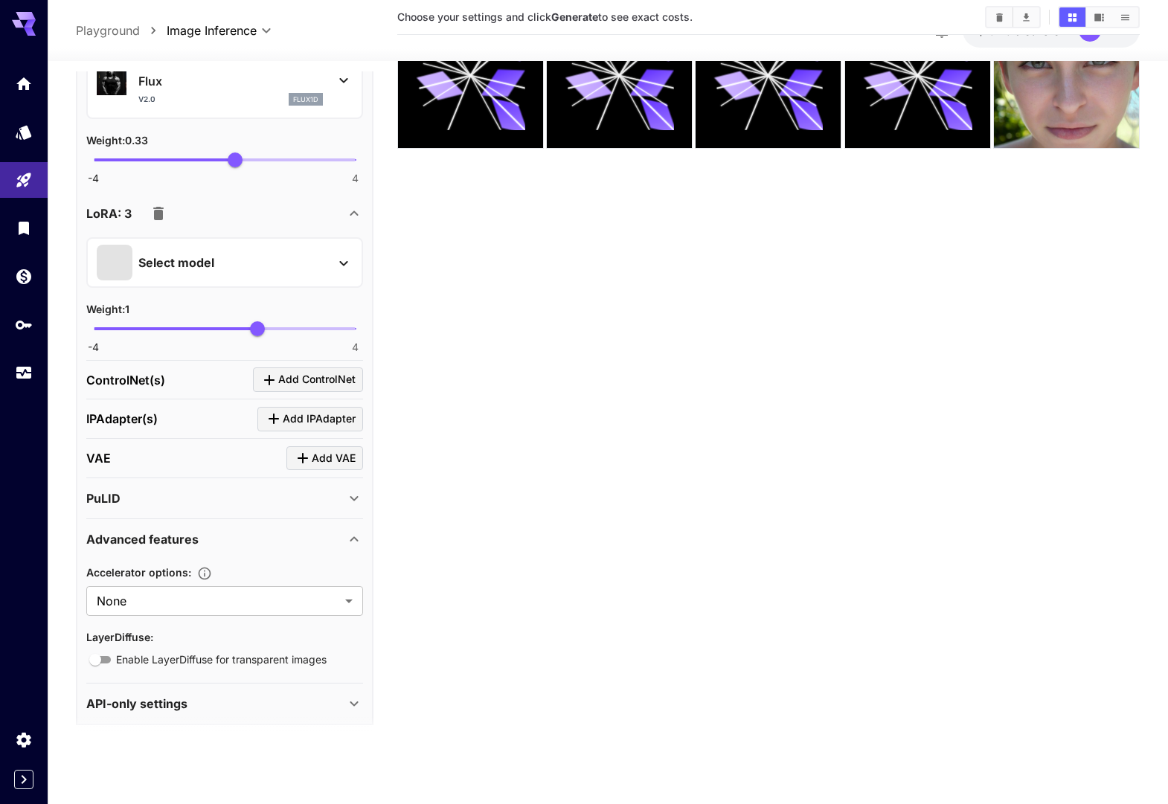
scroll to position [1629, 0]
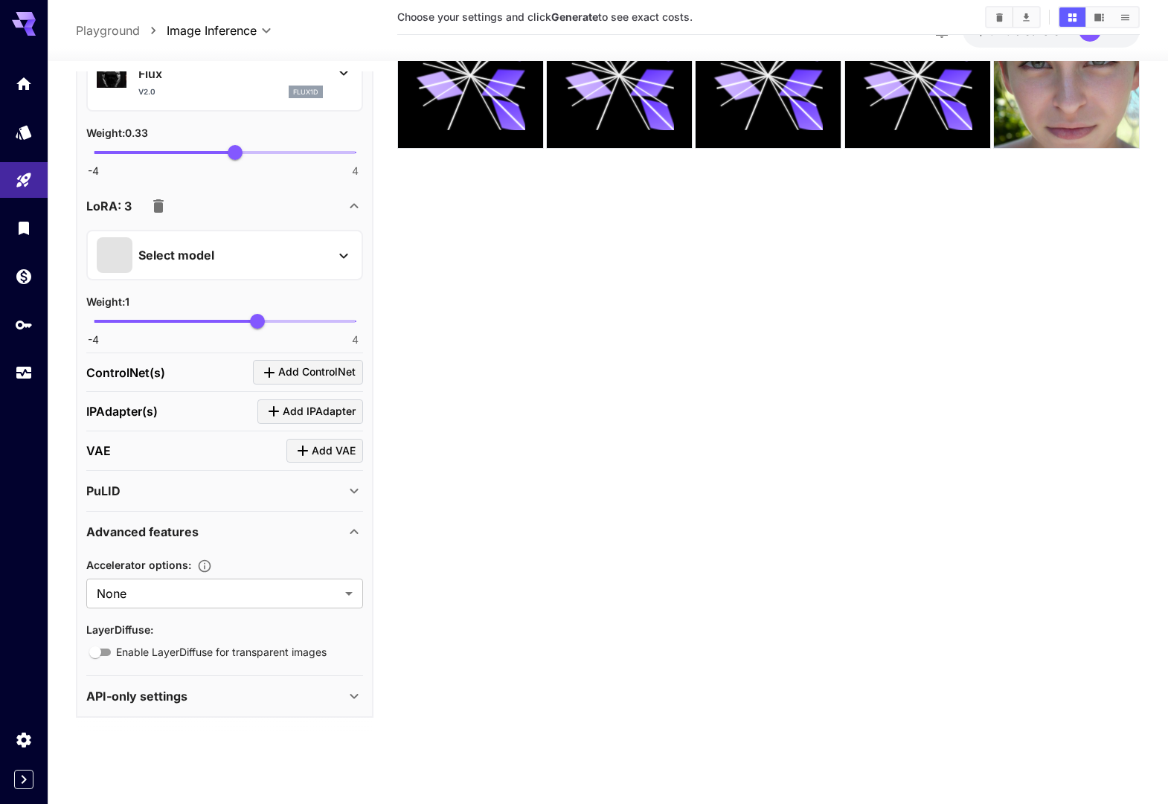
click at [345, 701] on icon at bounding box center [354, 696] width 18 height 18
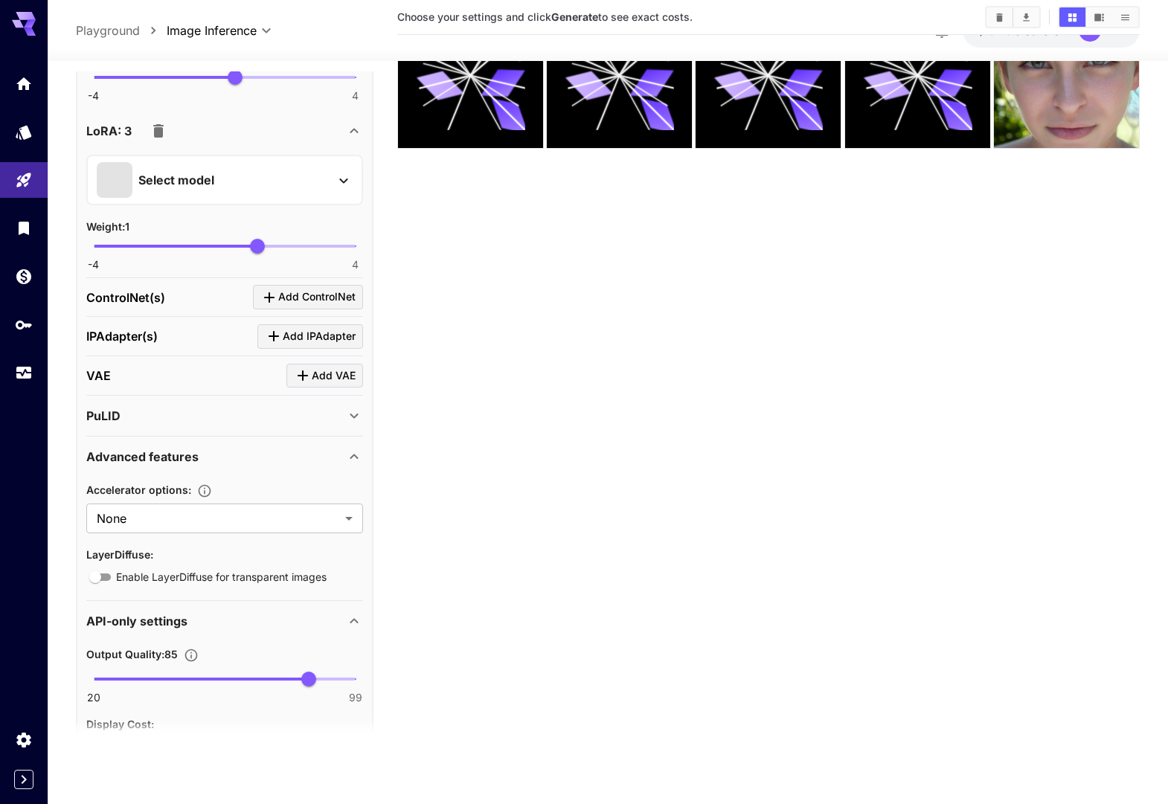
scroll to position [1704, 0]
click at [301, 333] on span "Add IPAdapter" at bounding box center [319, 337] width 73 height 19
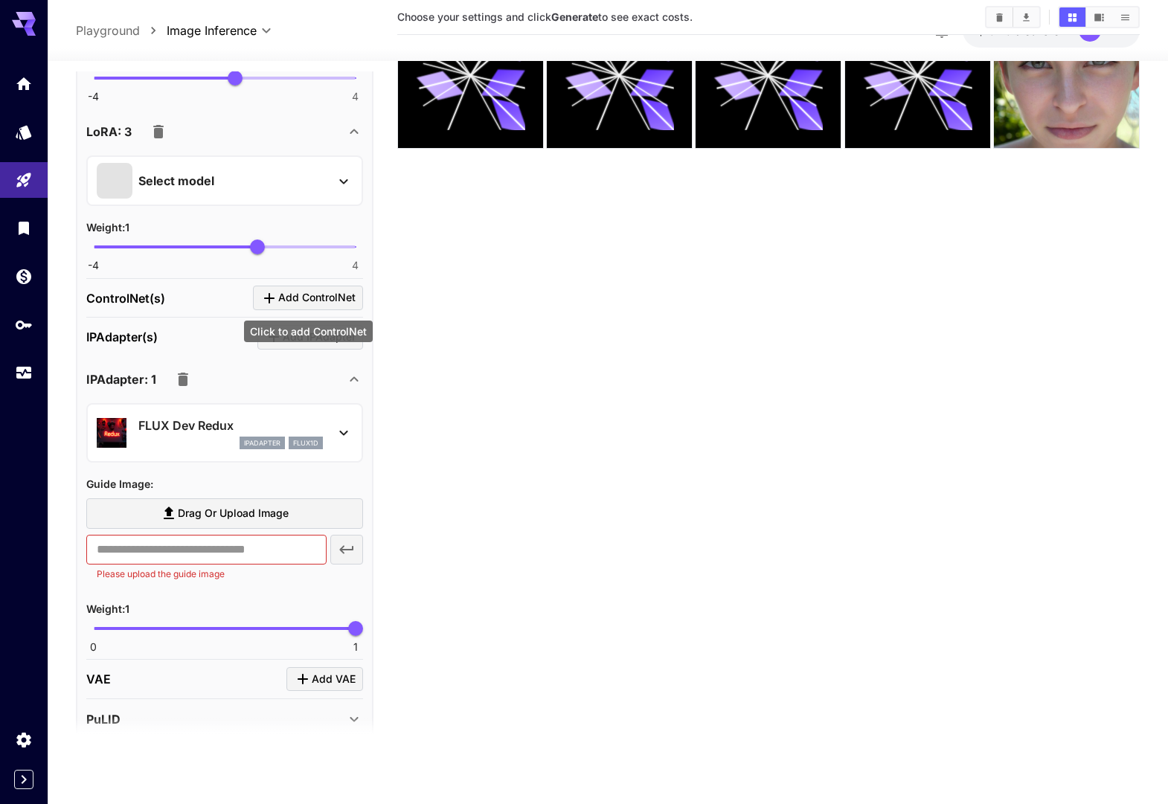
click at [318, 304] on span "Add ControlNet" at bounding box center [316, 298] width 77 height 19
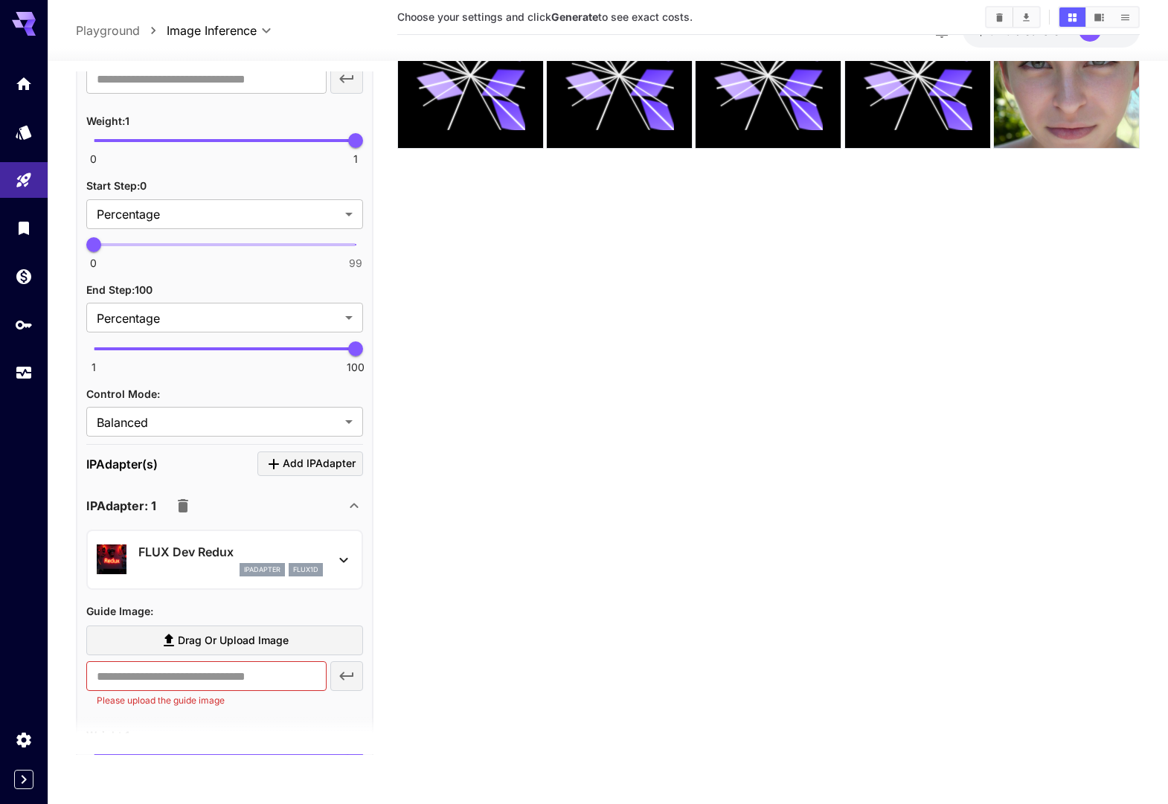
scroll to position [2129, 0]
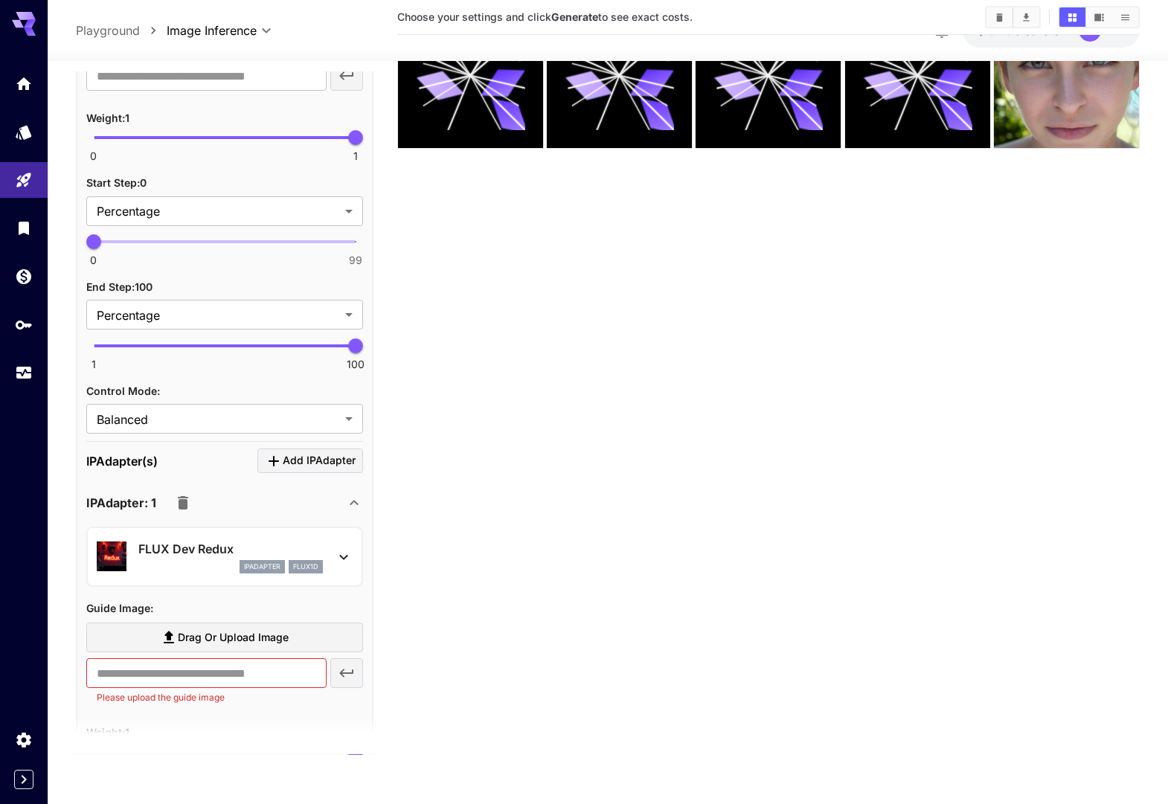
click at [354, 501] on icon at bounding box center [354, 502] width 8 height 5
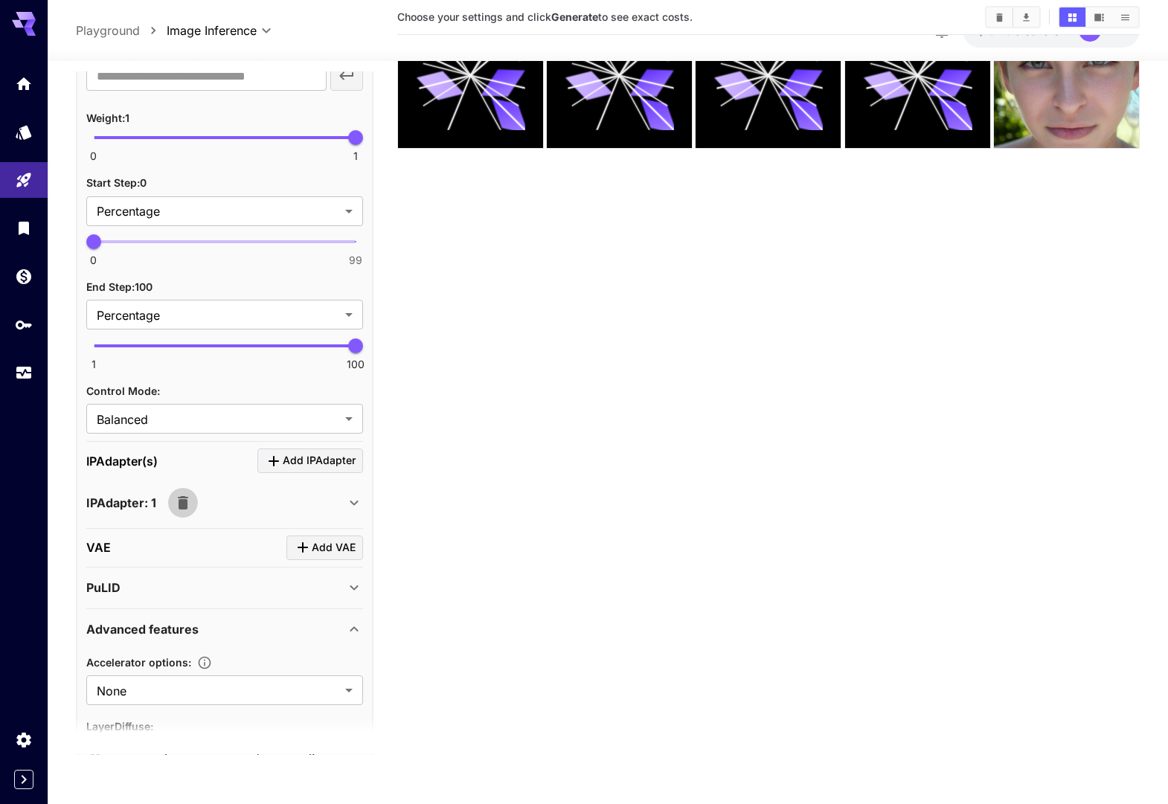
click at [183, 504] on icon "button" at bounding box center [183, 502] width 10 height 13
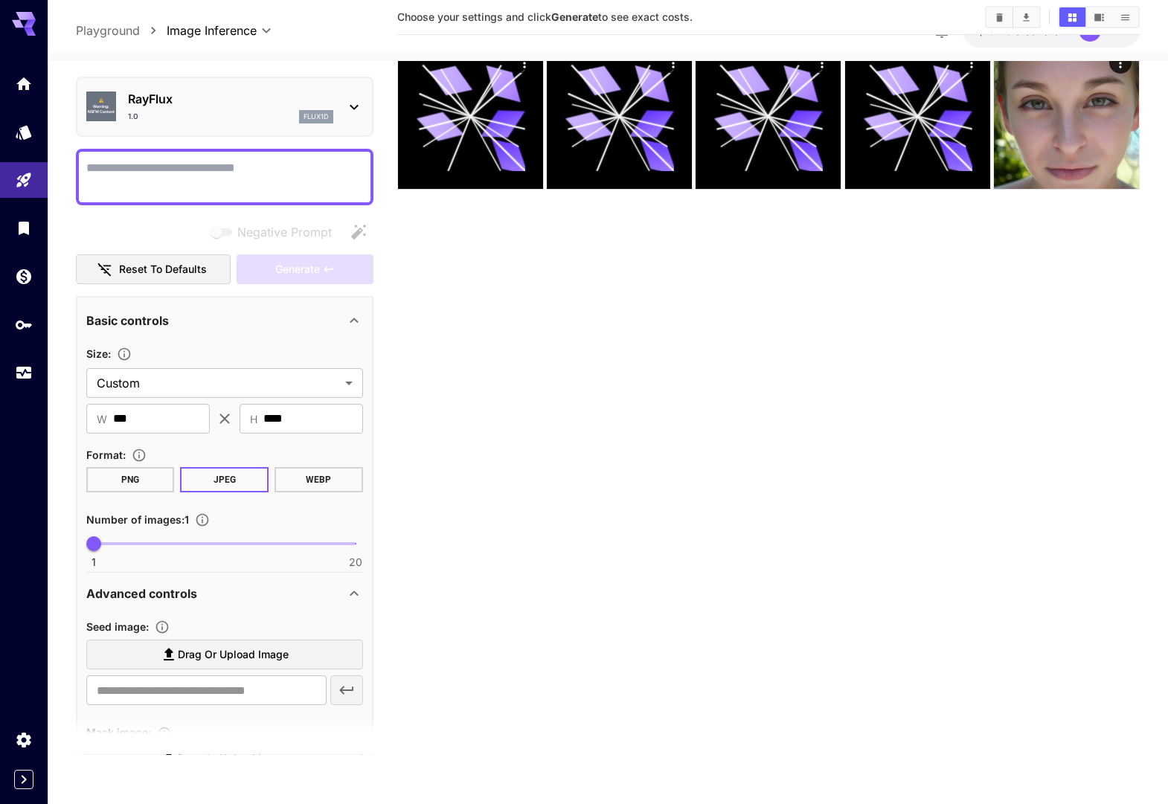
scroll to position [0, 0]
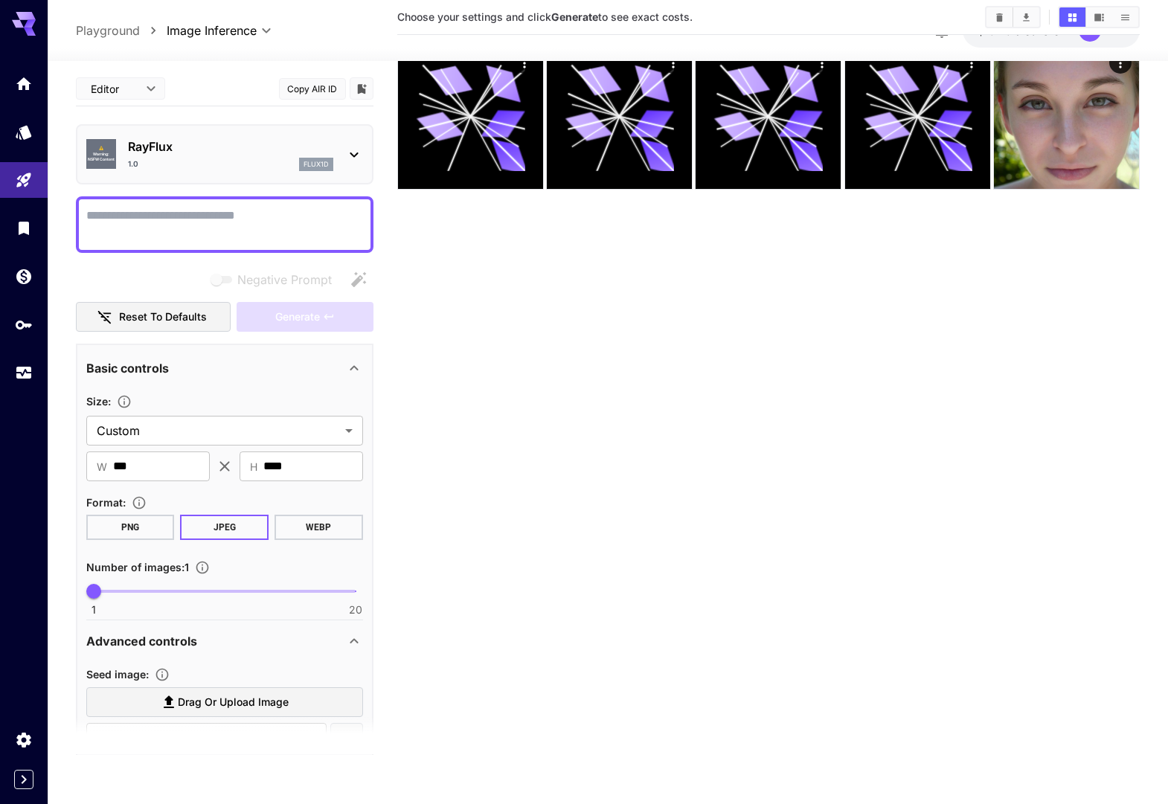
click at [245, 222] on textarea "Negative Prompt" at bounding box center [224, 225] width 277 height 36
paste textarea "**********"
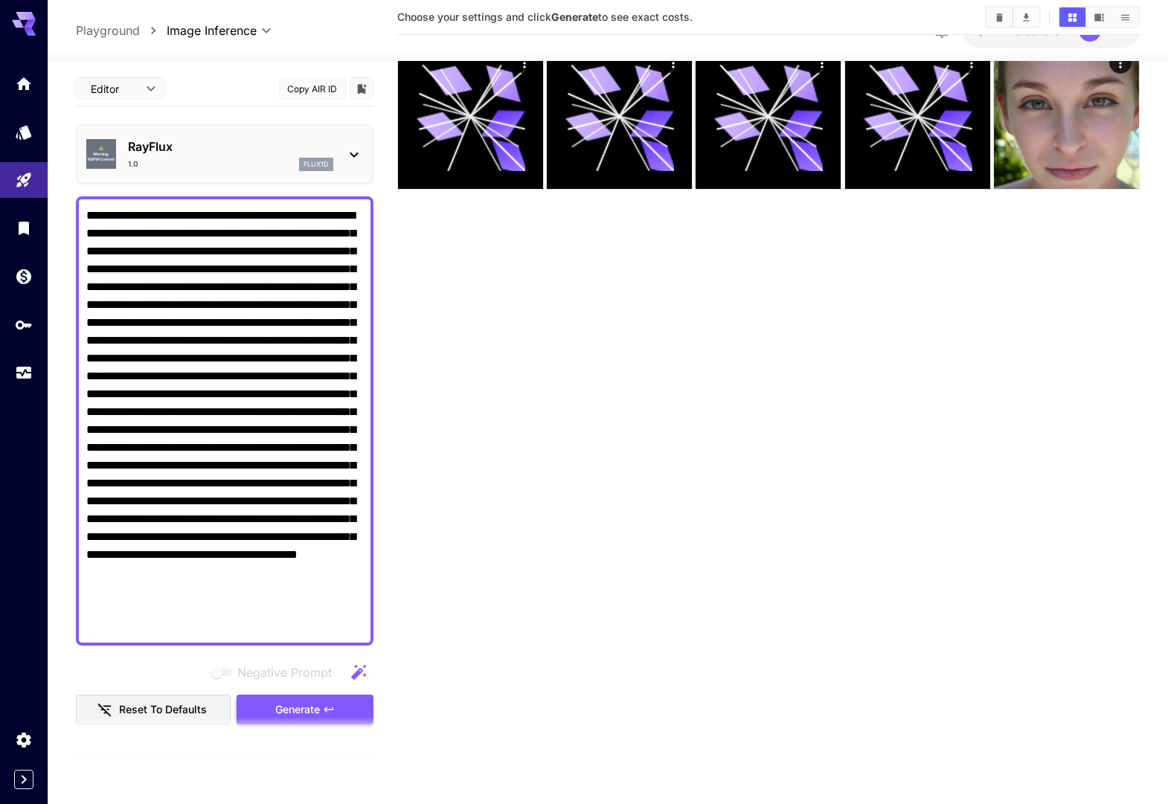
type textarea "**********"
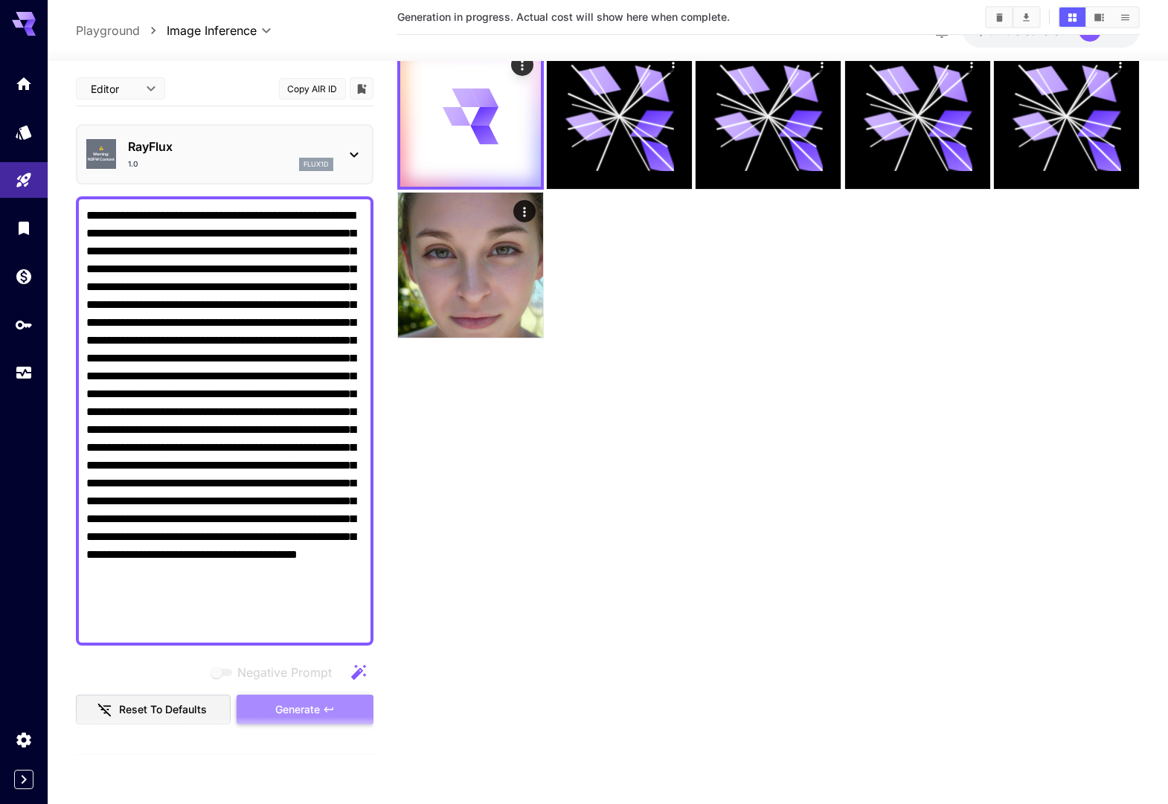
click at [280, 708] on span "Generate" at bounding box center [297, 710] width 45 height 19
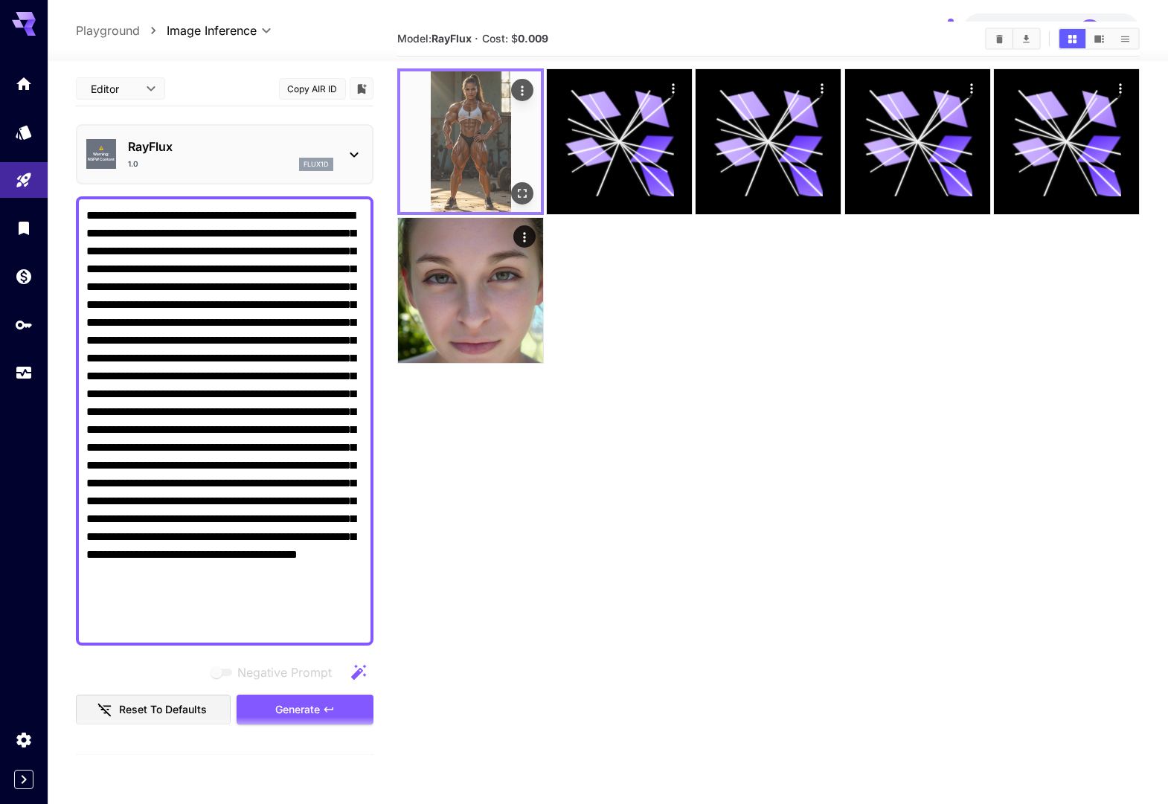
scroll to position [51, 0]
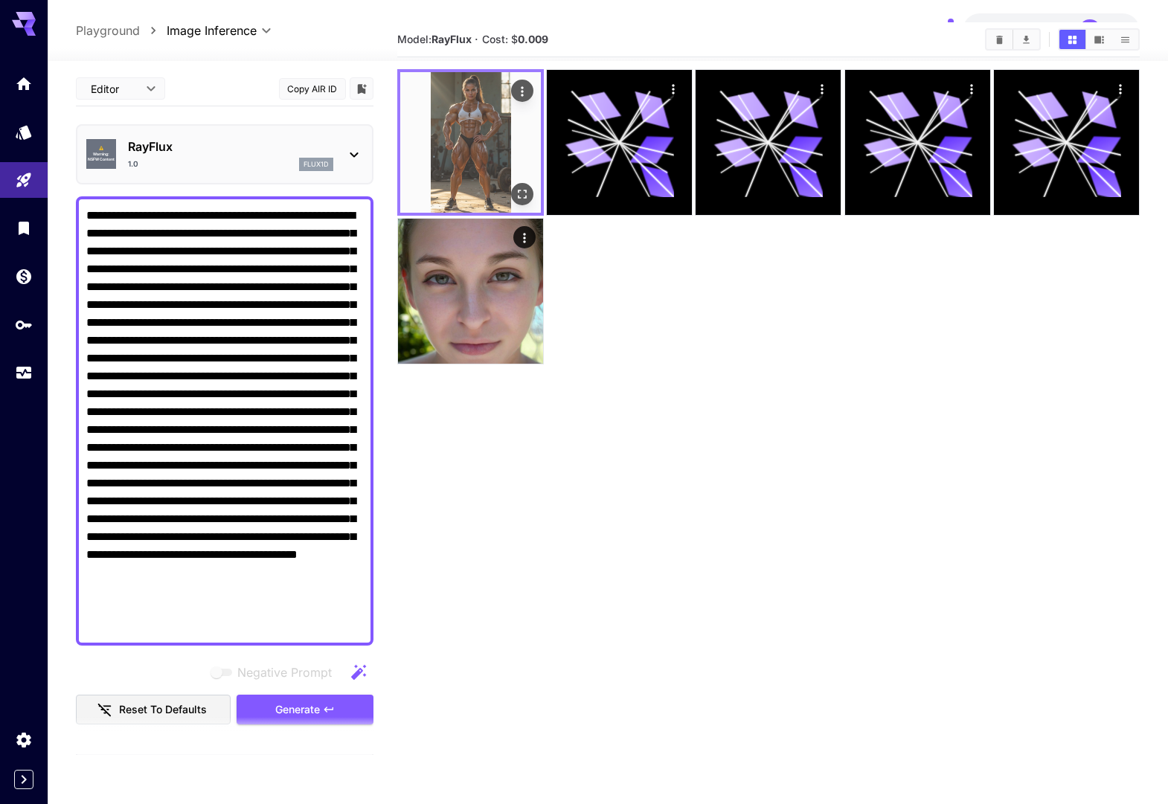
click at [472, 148] on img at bounding box center [470, 142] width 141 height 141
click at [521, 95] on icon "Actions" at bounding box center [522, 91] width 2 height 10
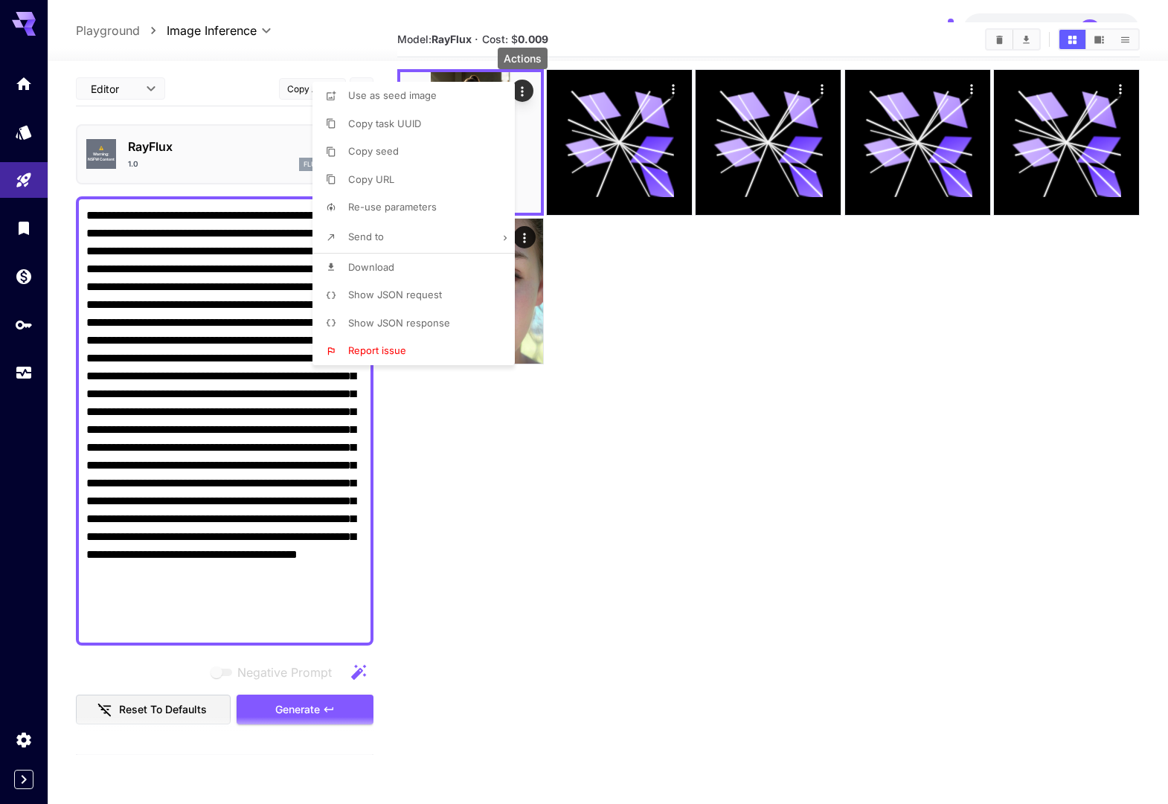
click at [429, 272] on li "Download" at bounding box center [417, 268] width 211 height 28
drag, startPoint x: 453, startPoint y: 552, endPoint x: 446, endPoint y: 551, distance: 7.5
click at [452, 552] on div at bounding box center [584, 402] width 1168 height 804
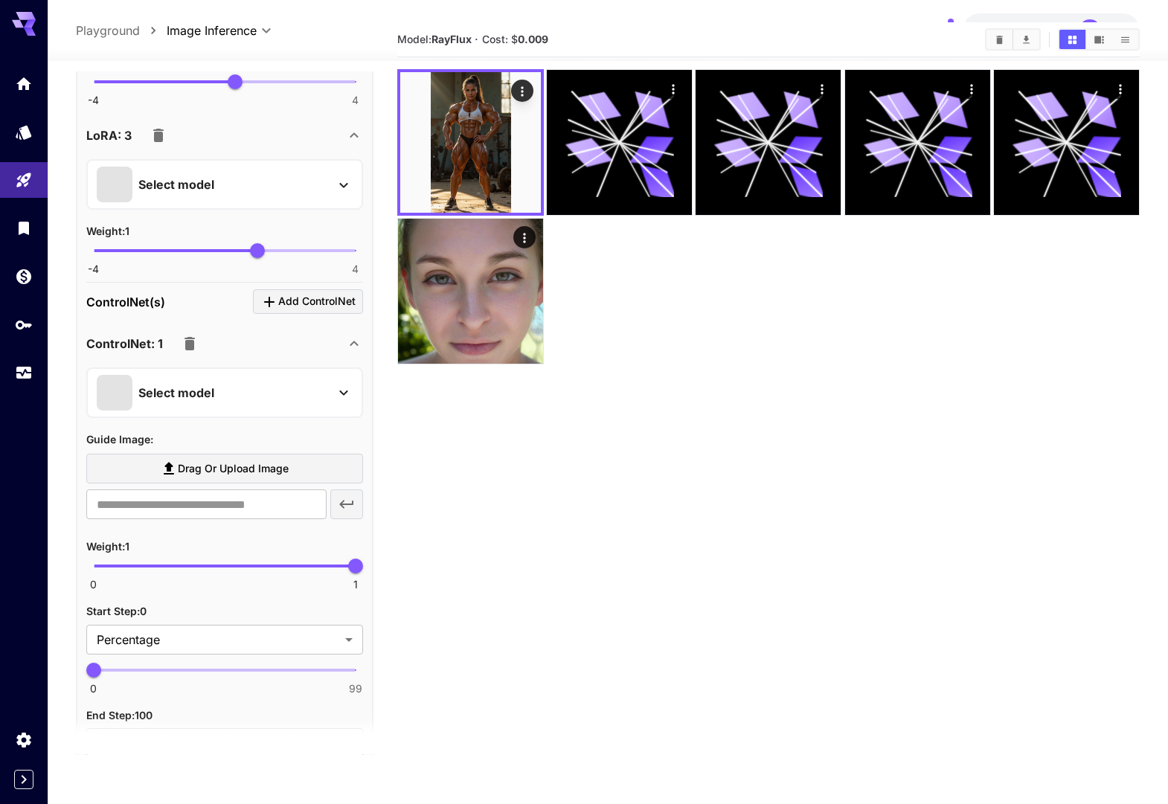
scroll to position [2105, 0]
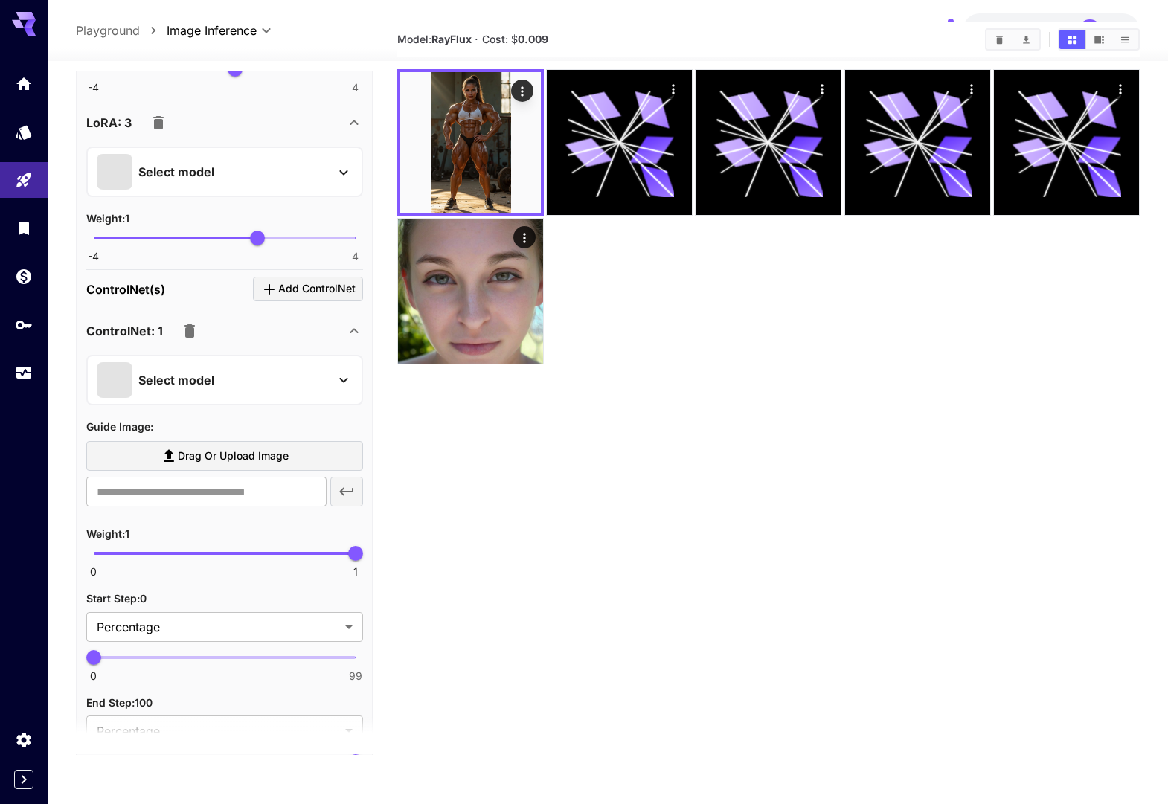
click at [341, 386] on icon at bounding box center [344, 380] width 18 height 18
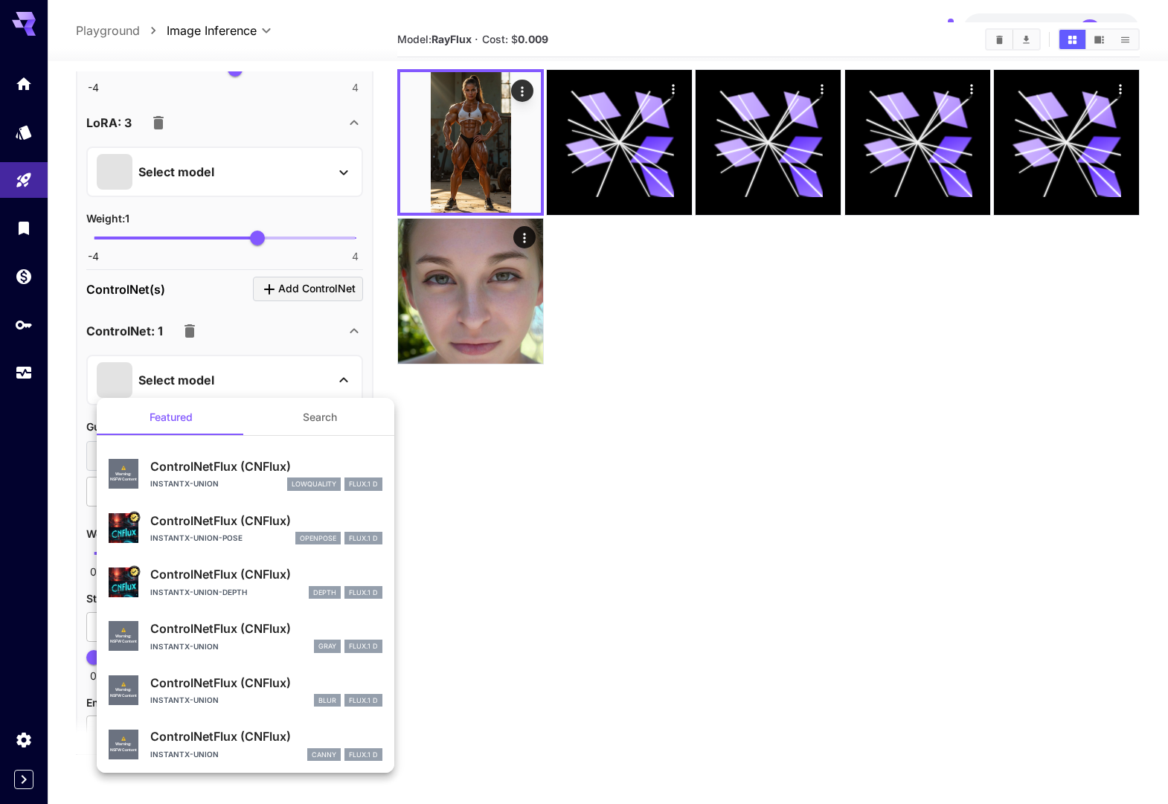
scroll to position [0, 0]
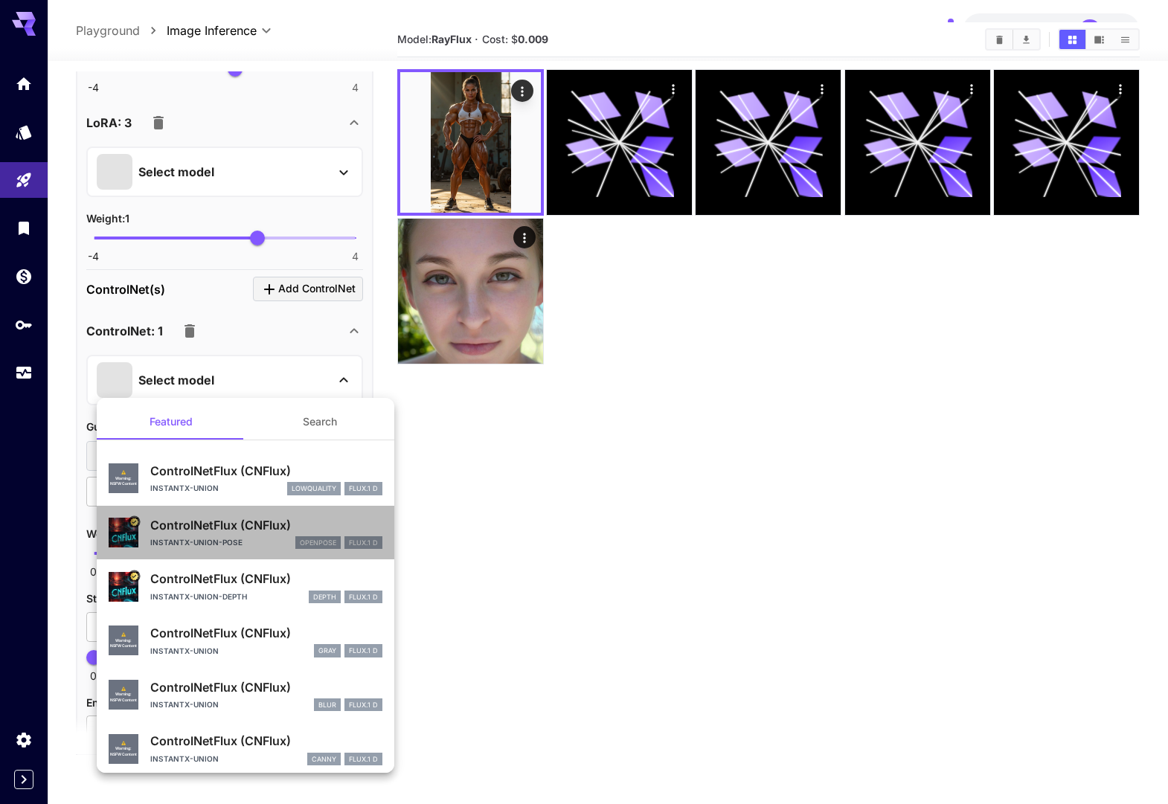
click at [238, 533] on div "ControlNetFlux (CNFlux) instantx-union-pose openpose FLUX.1 D" at bounding box center [266, 532] width 232 height 33
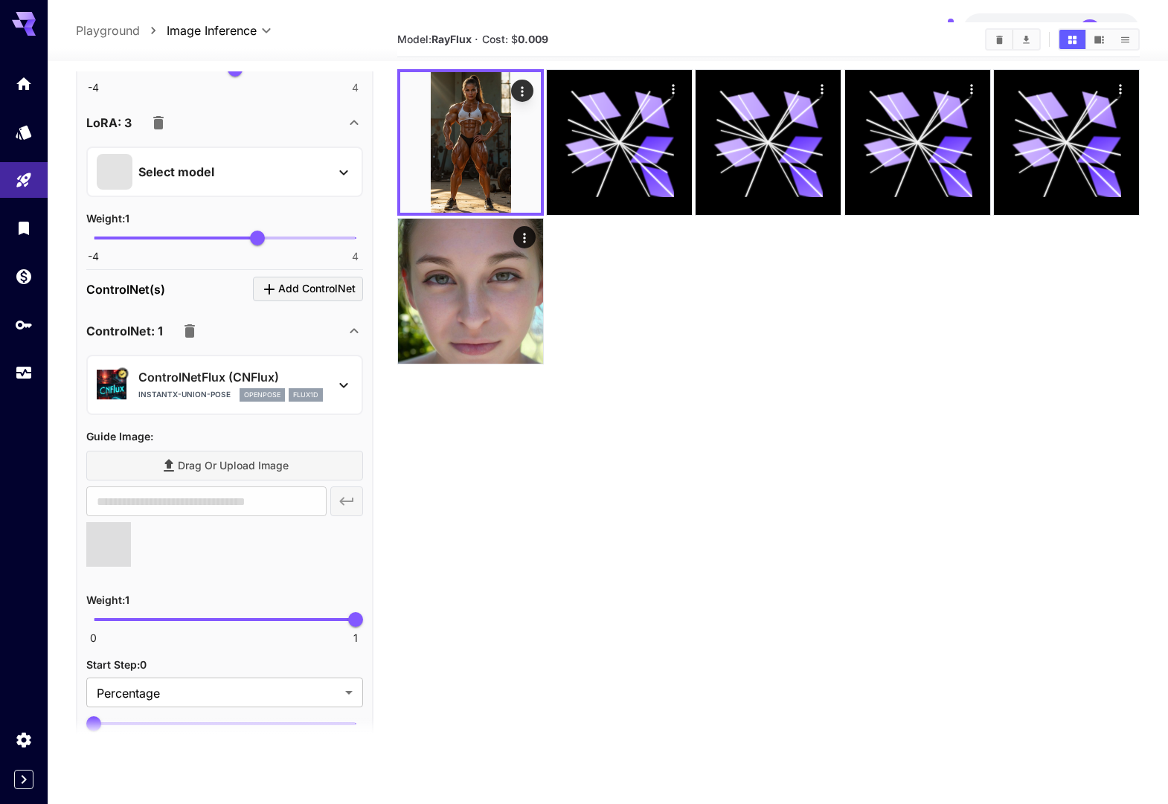
type input "**********"
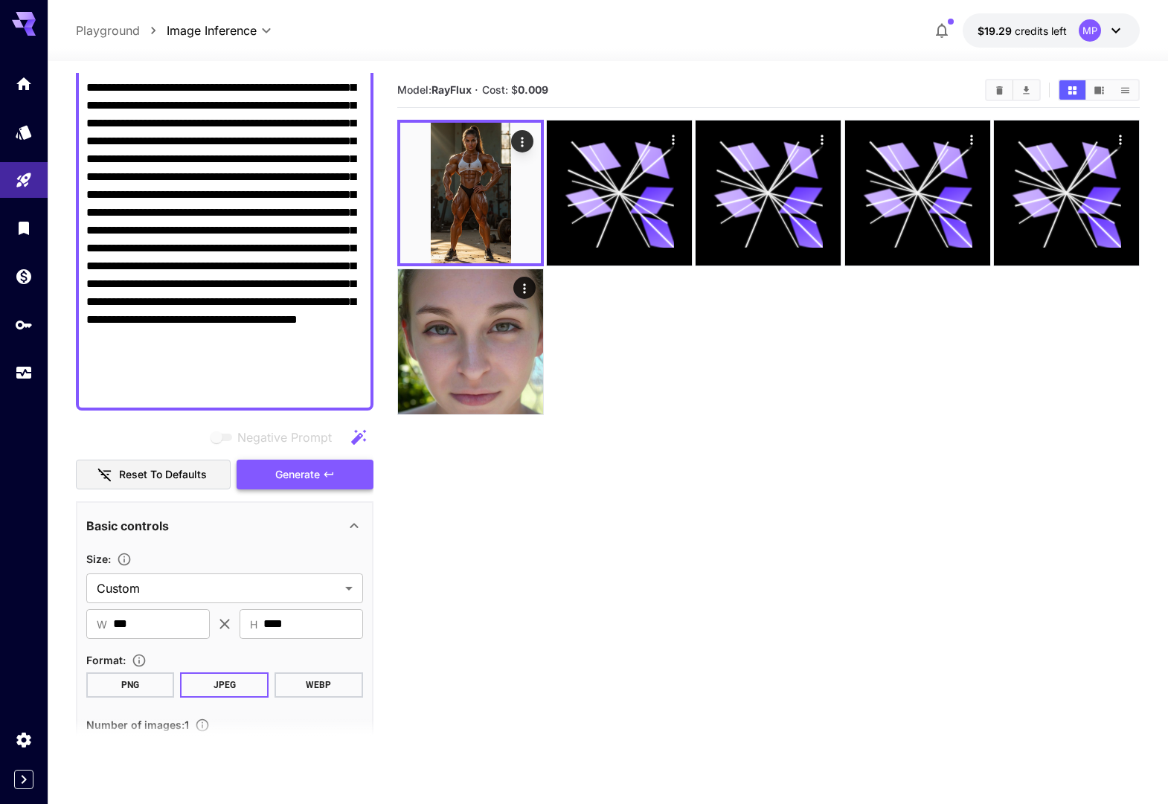
scroll to position [233, 0]
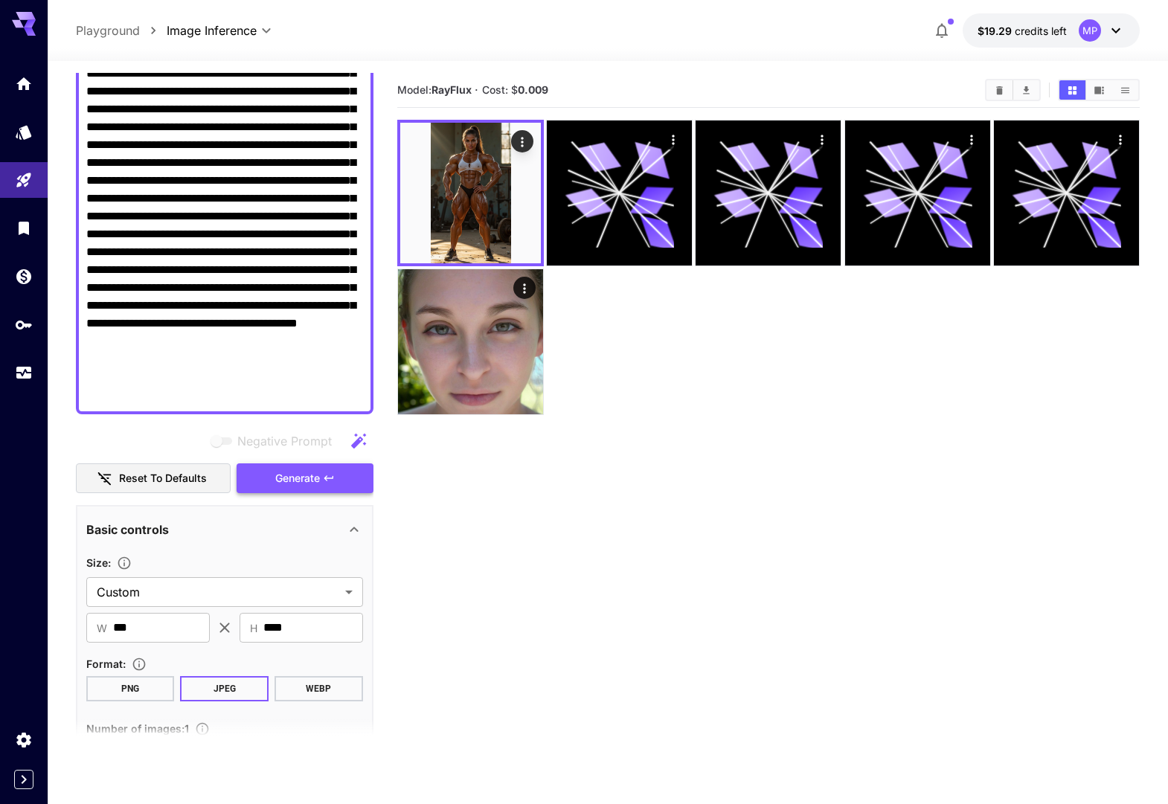
click at [290, 478] on span "Generate" at bounding box center [297, 478] width 45 height 19
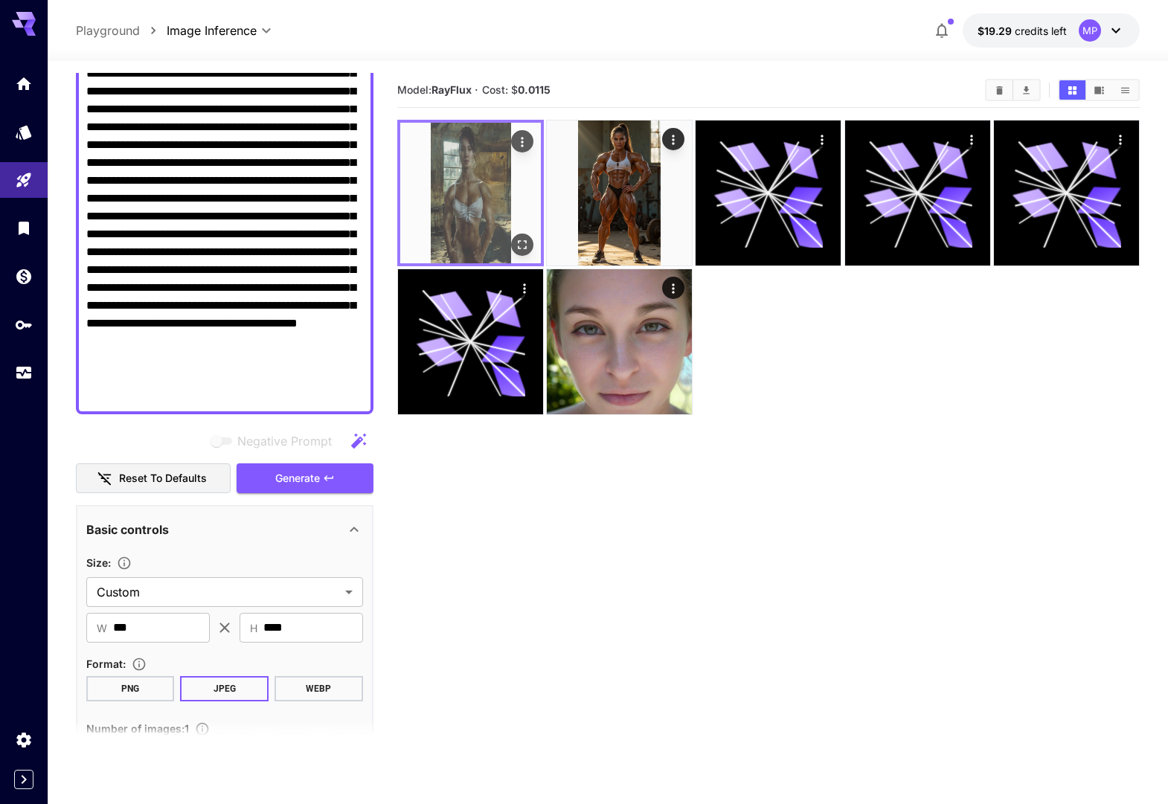
click at [485, 191] on img at bounding box center [470, 193] width 141 height 141
click at [522, 144] on icon "Actions" at bounding box center [522, 142] width 15 height 15
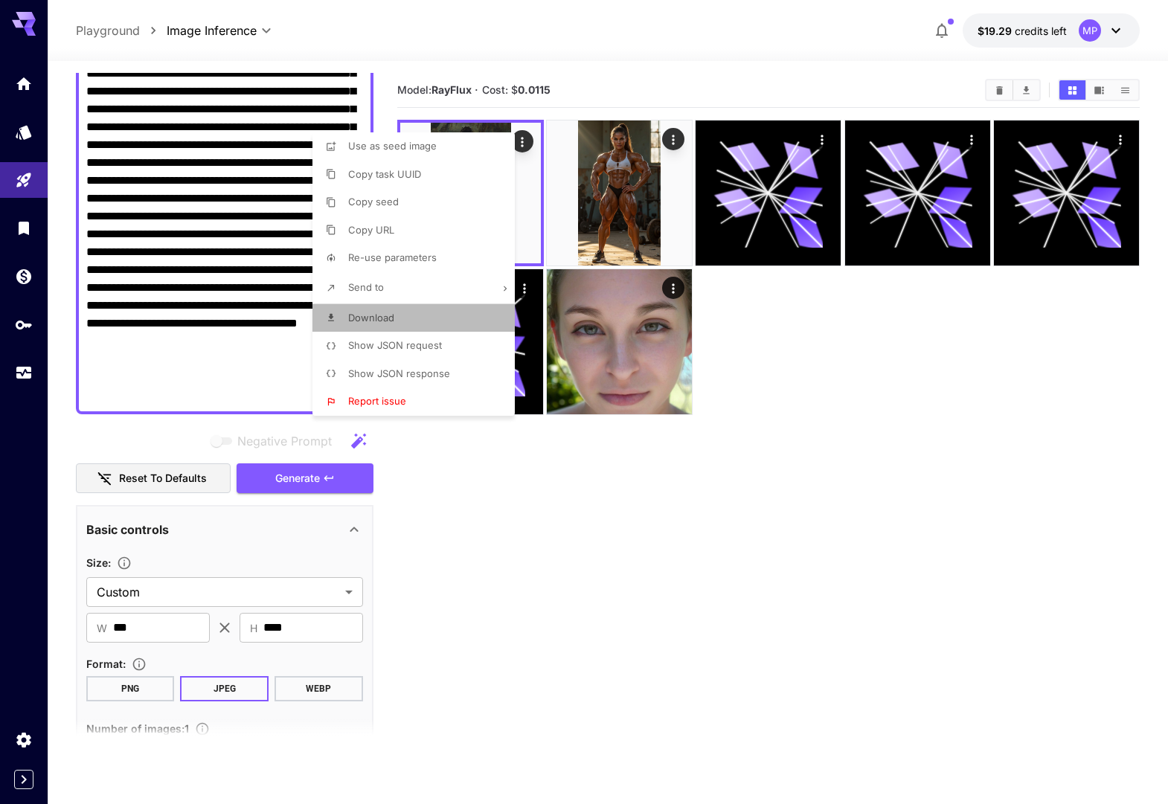
drag, startPoint x: 437, startPoint y: 316, endPoint x: 567, endPoint y: 374, distance: 141.9
click at [437, 316] on li "Download" at bounding box center [417, 318] width 211 height 28
